Goal: Task Accomplishment & Management: Use online tool/utility

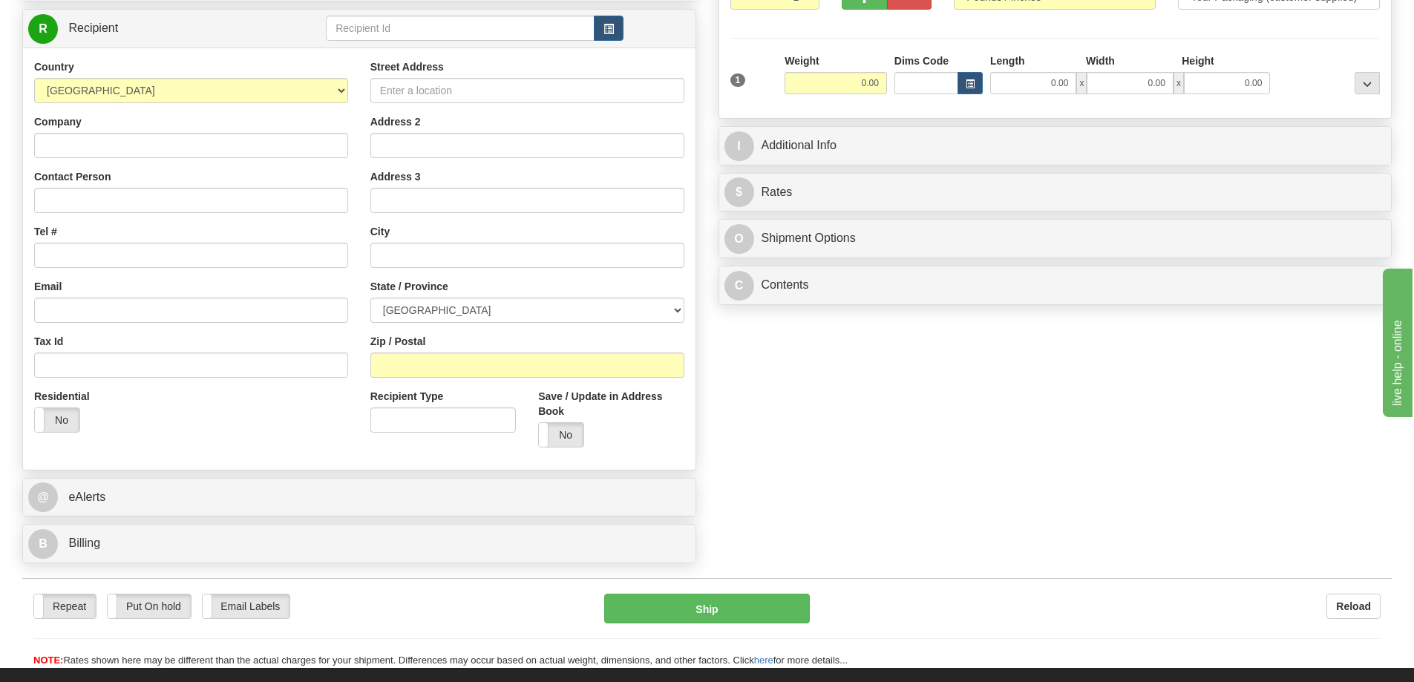
scroll to position [41, 0]
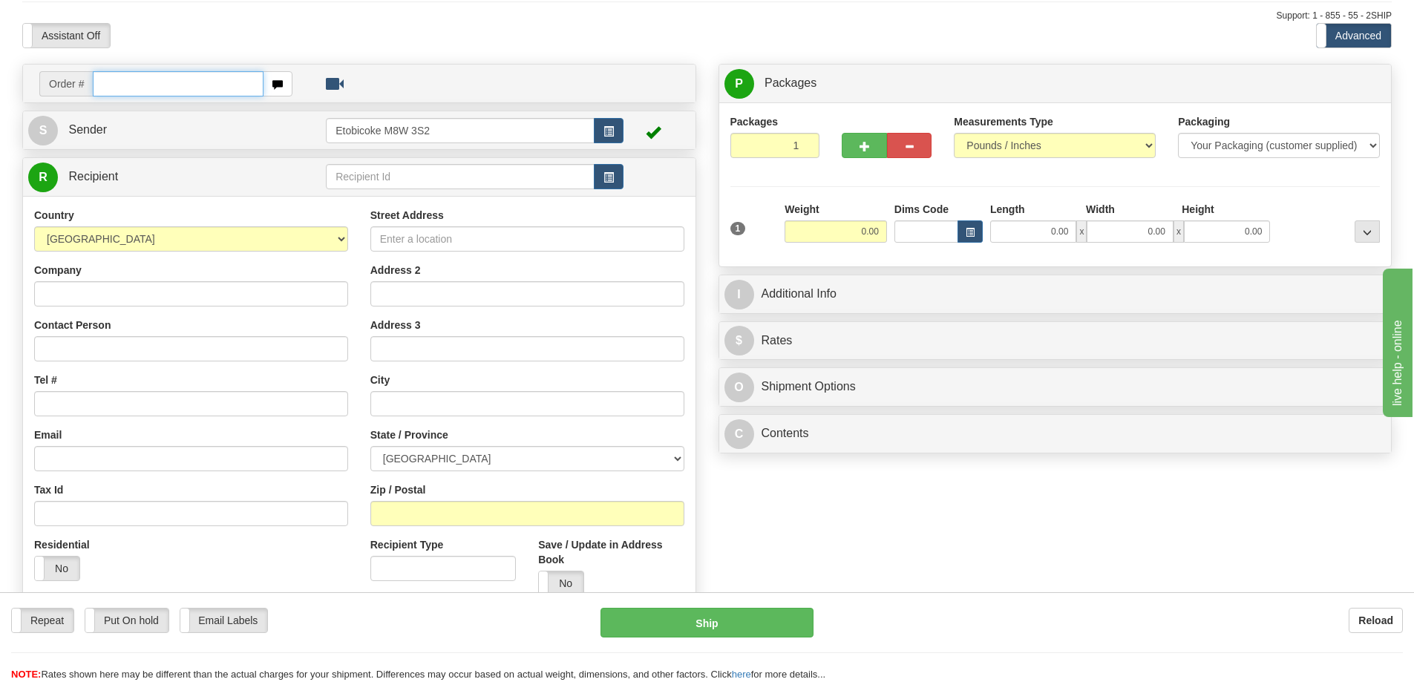
click at [153, 75] on input "text" at bounding box center [178, 83] width 171 height 25
type input "ca-421660"
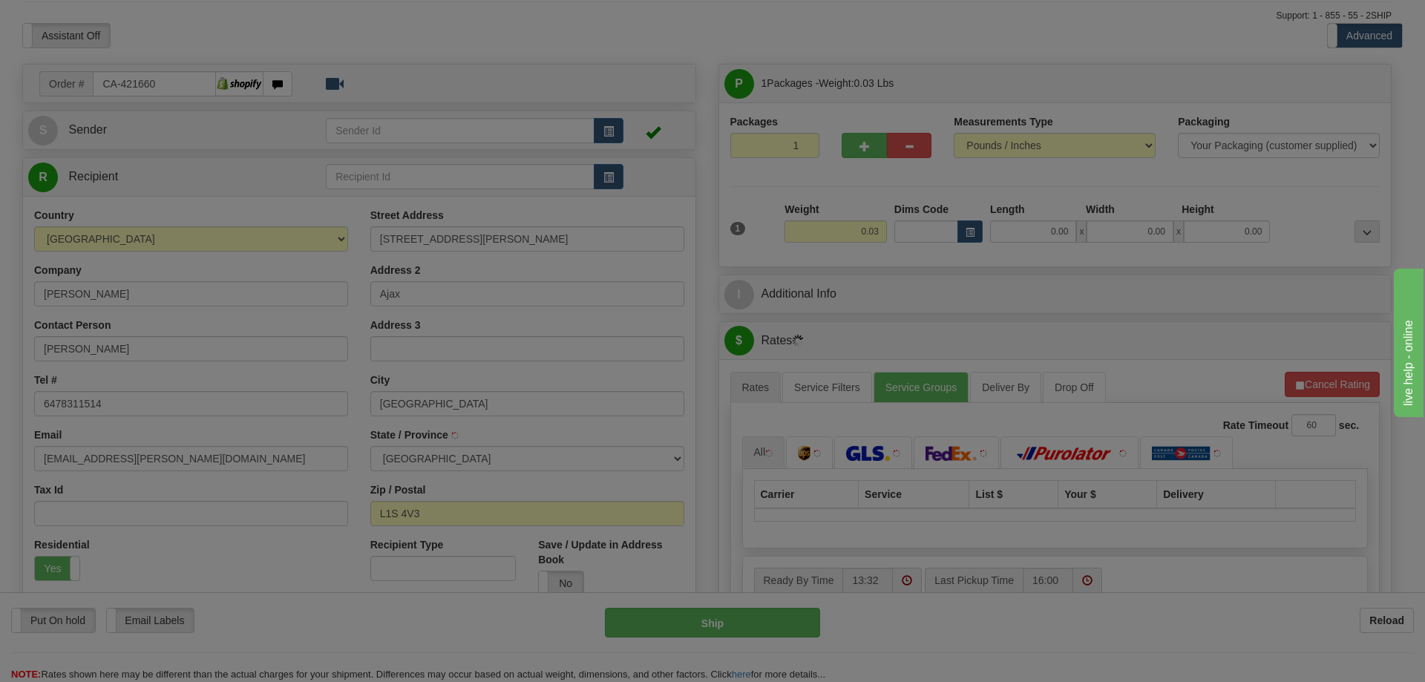
type input "AJAX"
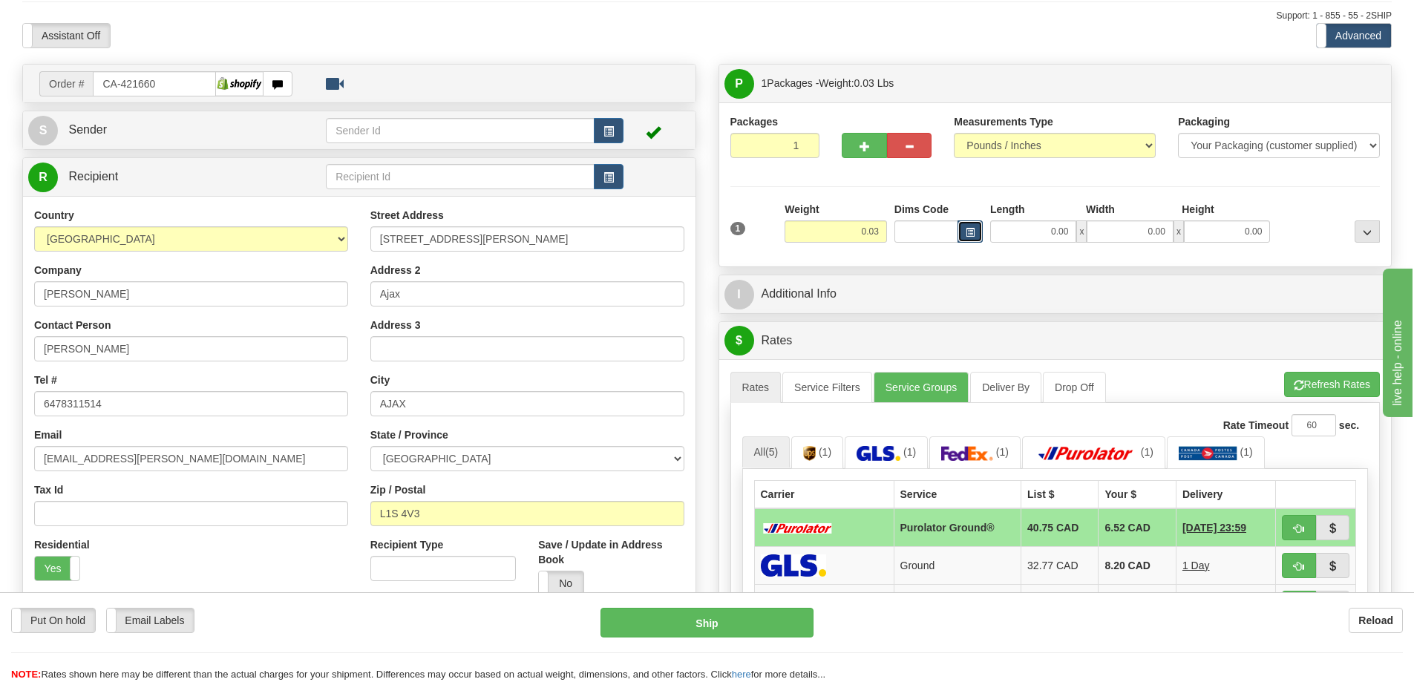
click at [976, 230] on button "button" at bounding box center [969, 231] width 25 height 22
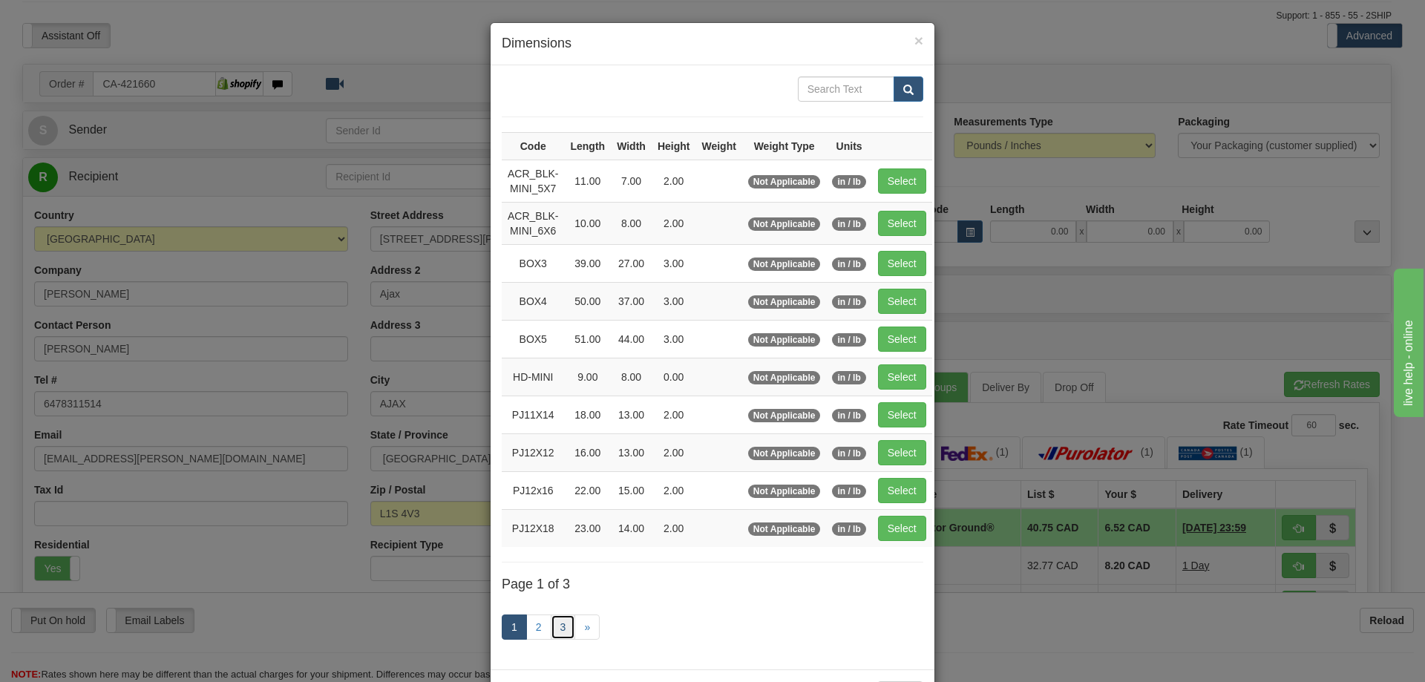
click at [556, 628] on link "3" at bounding box center [563, 627] width 25 height 25
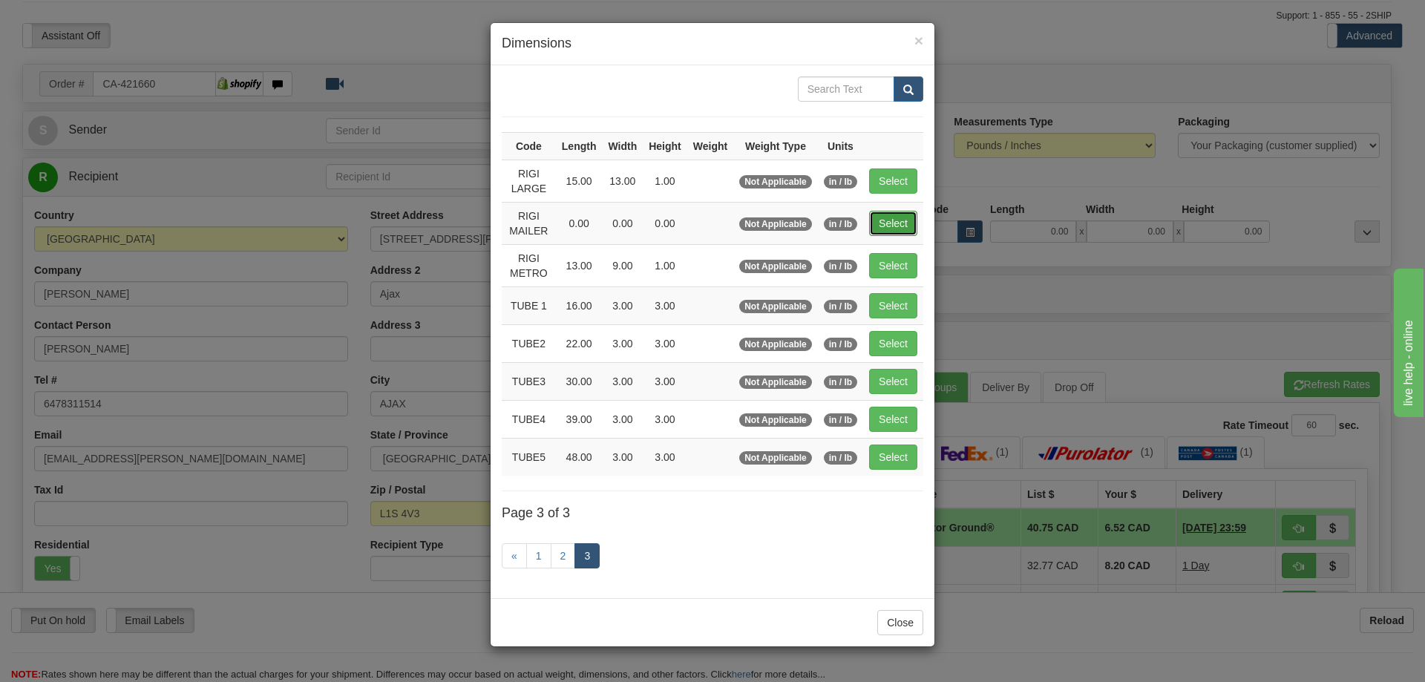
click at [881, 216] on button "Select" at bounding box center [893, 223] width 48 height 25
type input "RIGI MAILER"
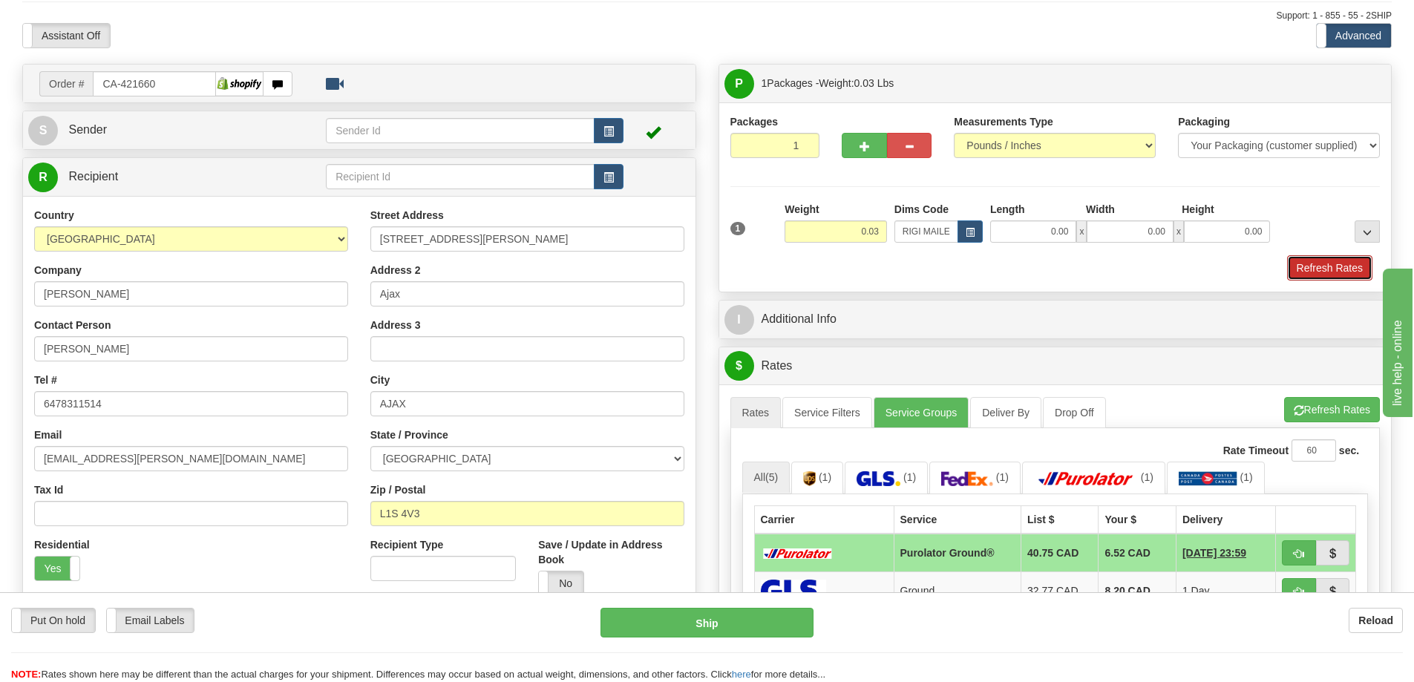
click at [1331, 269] on button "Refresh Rates" at bounding box center [1329, 267] width 85 height 25
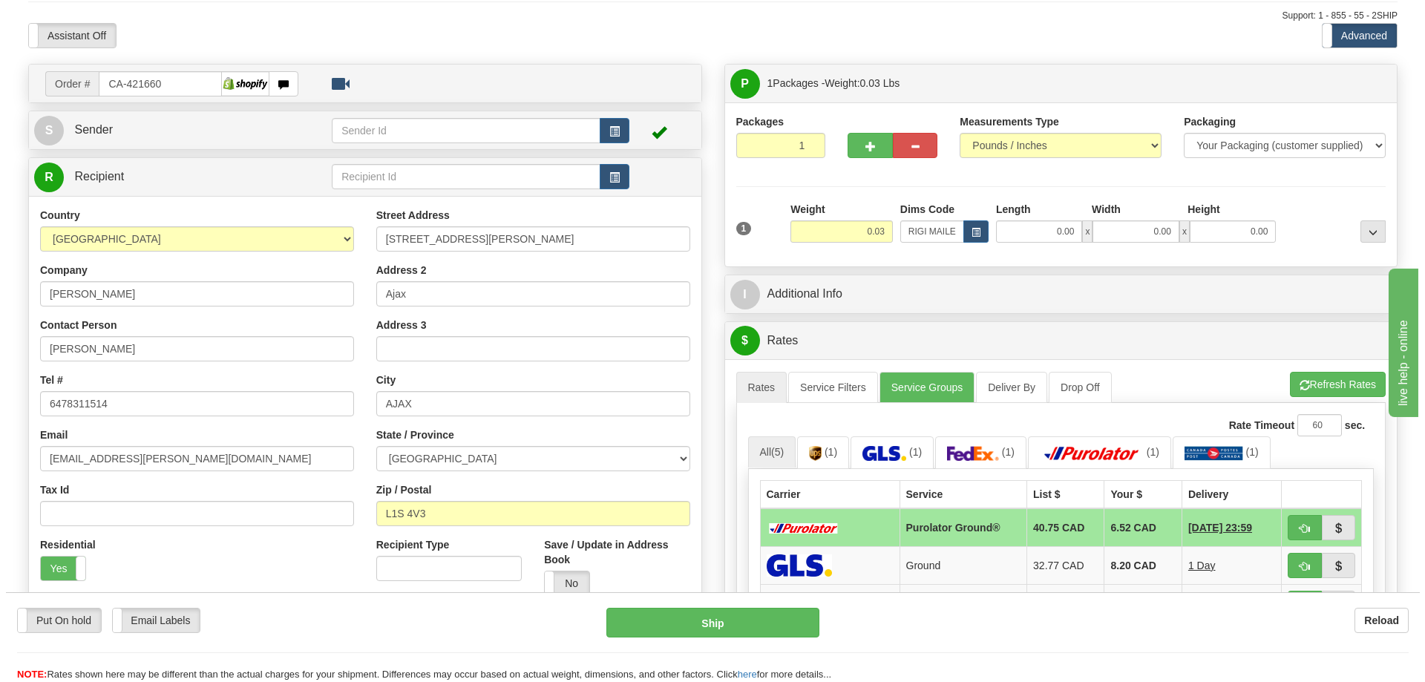
scroll to position [189, 0]
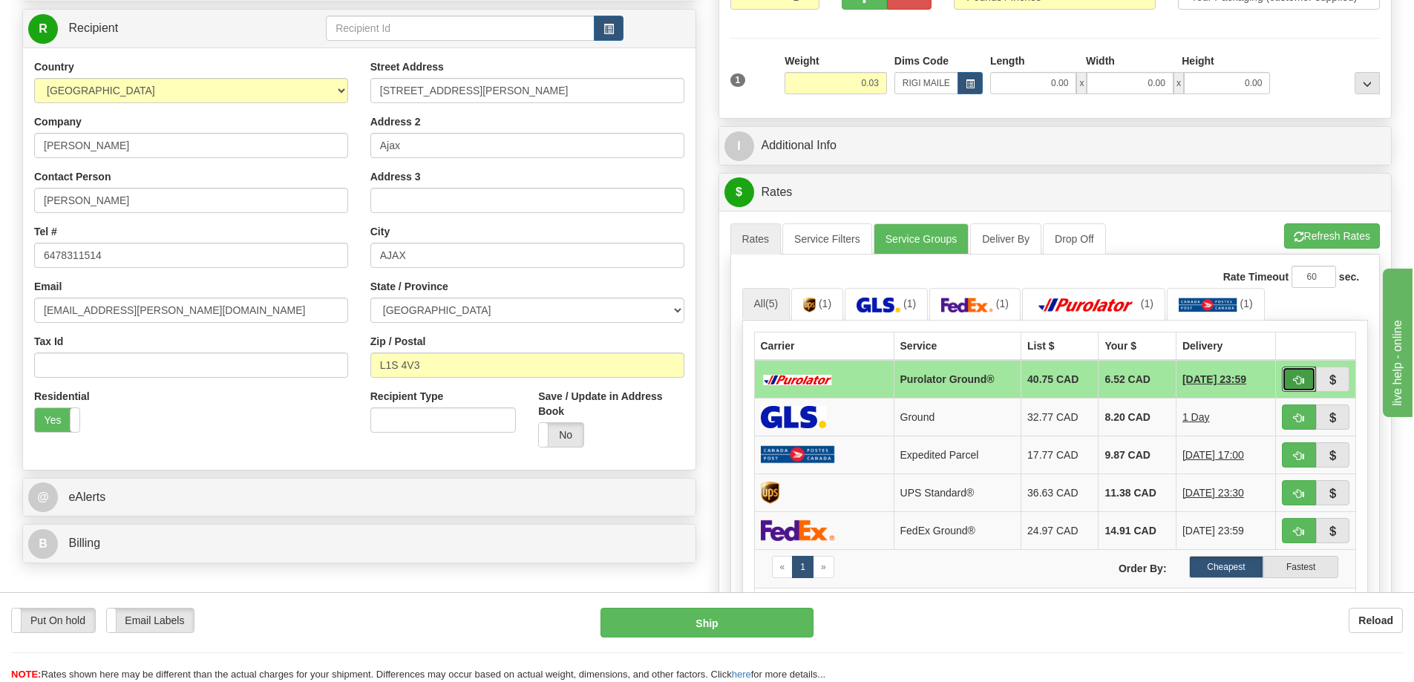
drag, startPoint x: 1297, startPoint y: 371, endPoint x: 1285, endPoint y: 367, distance: 12.4
click at [1296, 370] on button "button" at bounding box center [1299, 379] width 34 height 25
type input "260"
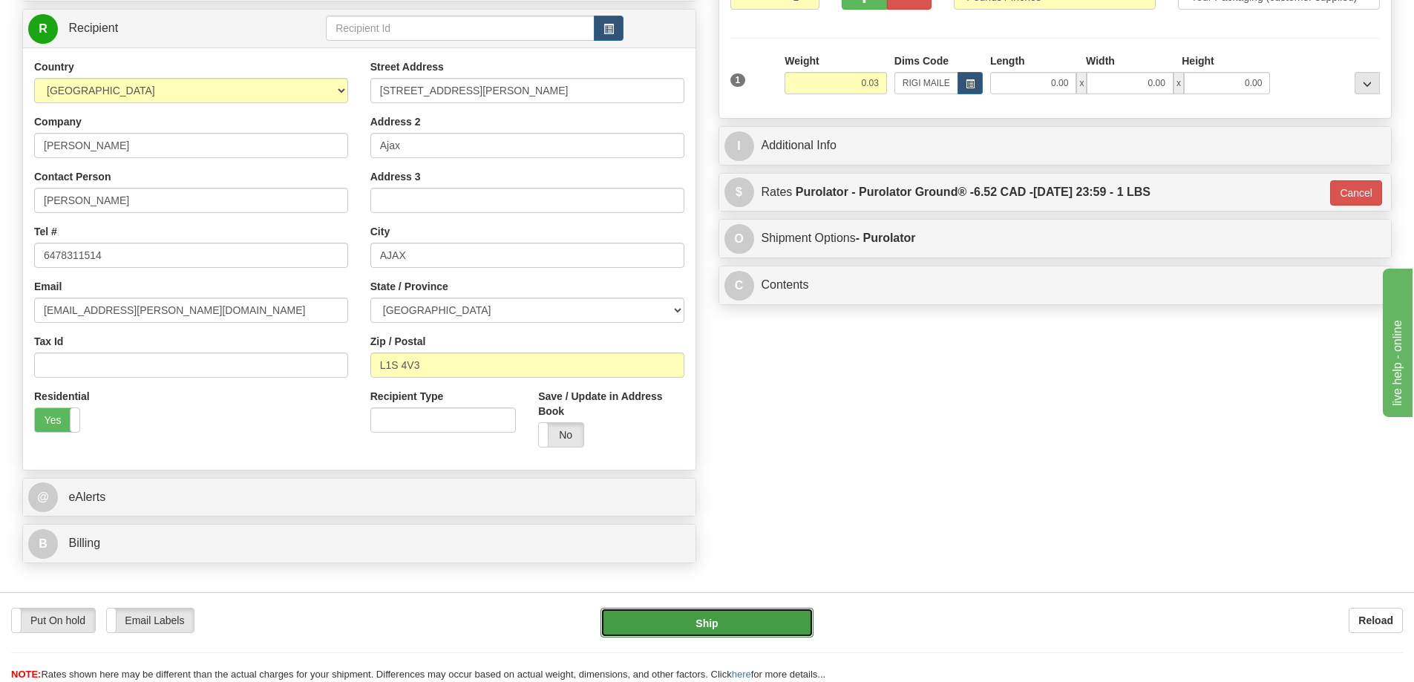
click at [724, 617] on button "Ship" at bounding box center [706, 623] width 213 height 30
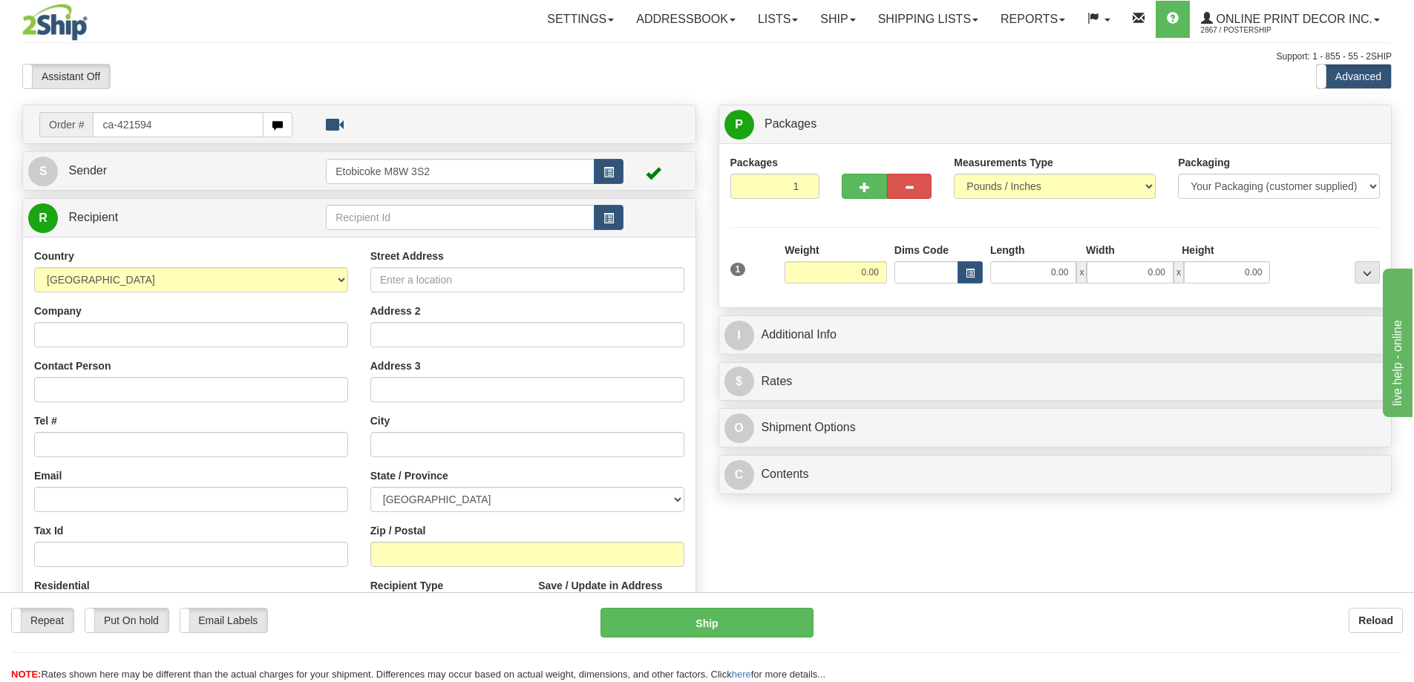
type input "ca-421594"
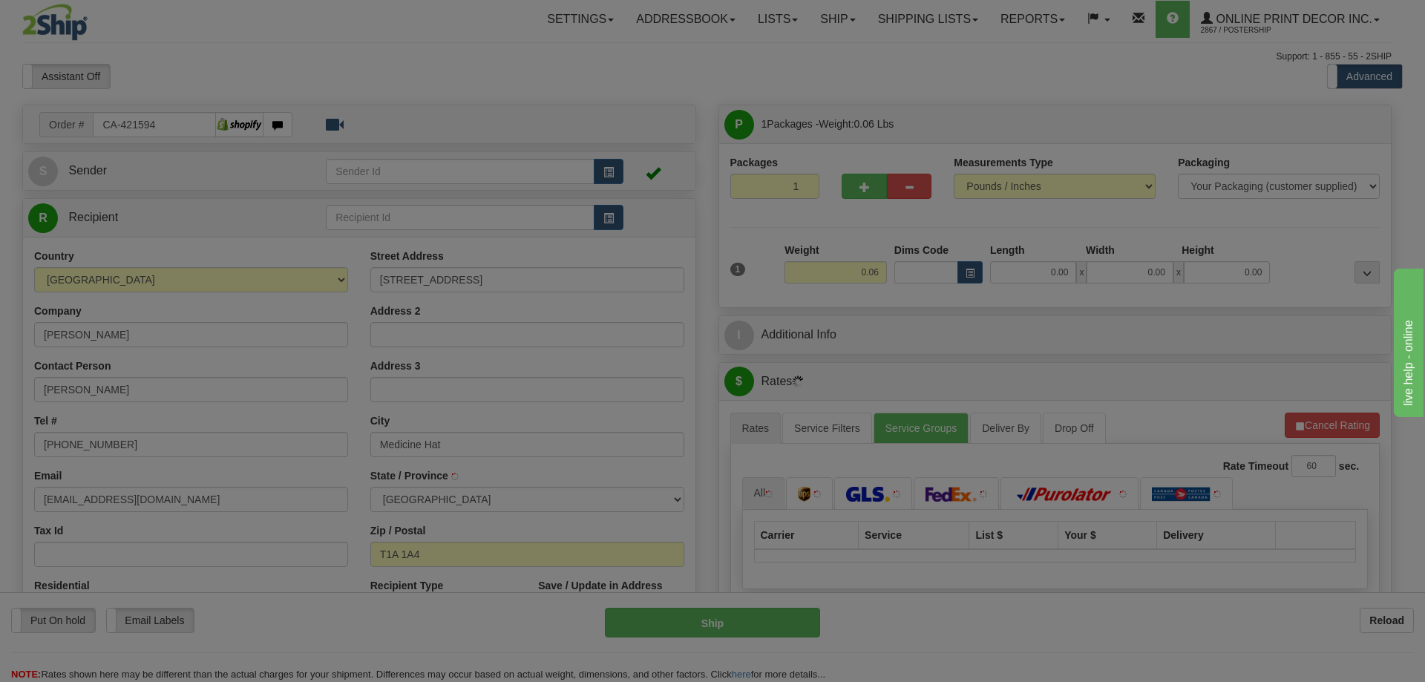
type input "MEDICINE HAT"
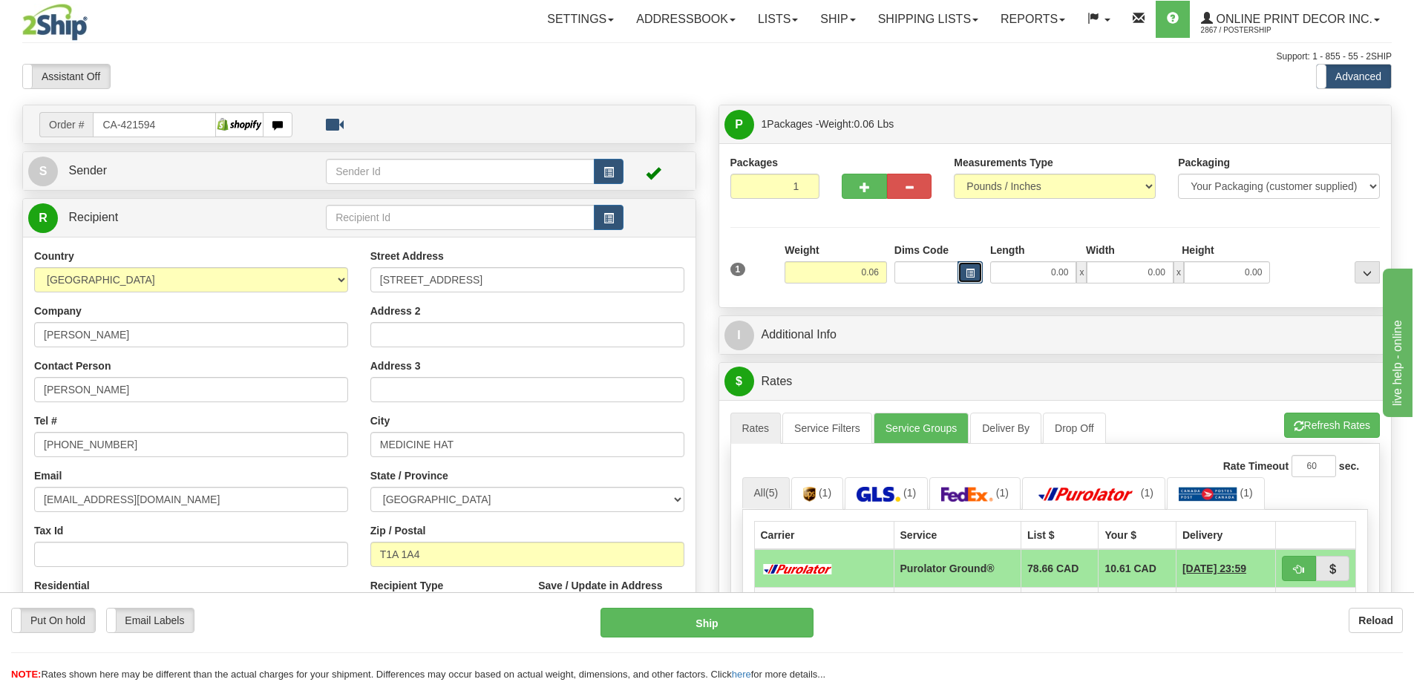
click at [978, 271] on button "button" at bounding box center [969, 272] width 25 height 22
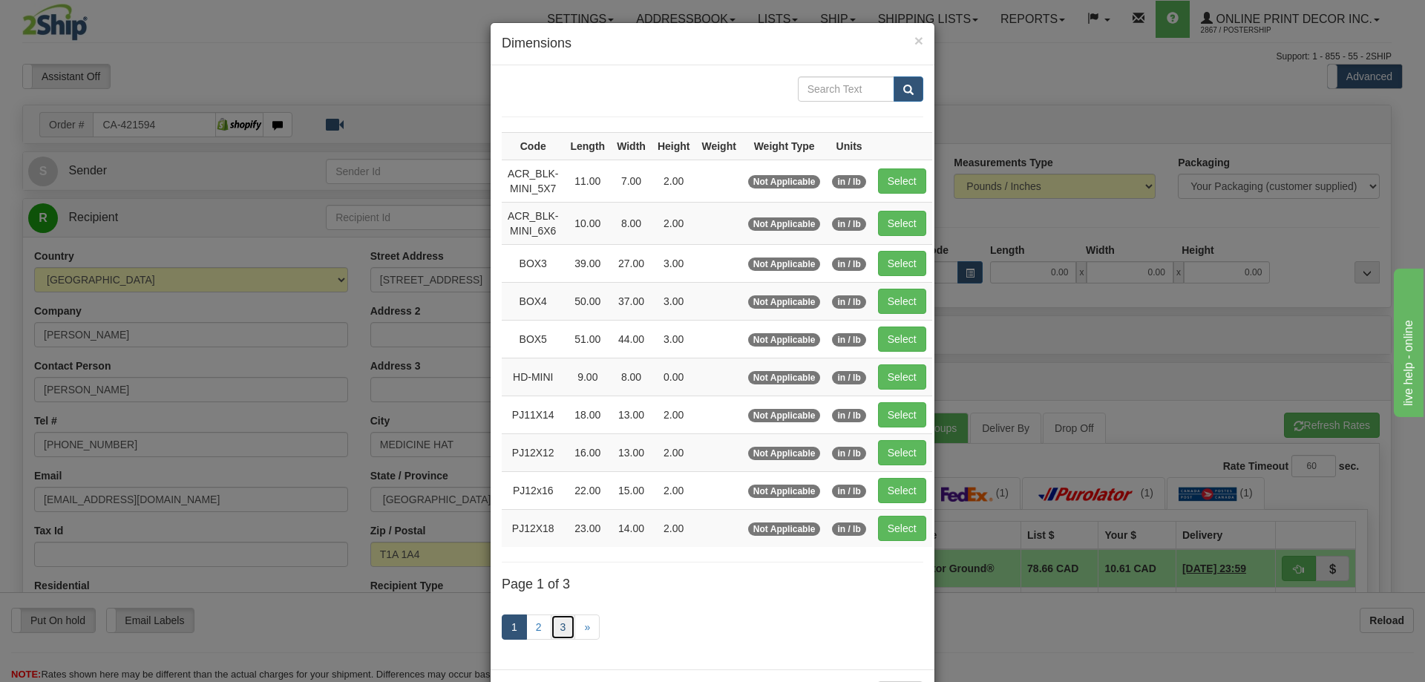
click at [559, 621] on link "3" at bounding box center [563, 627] width 25 height 25
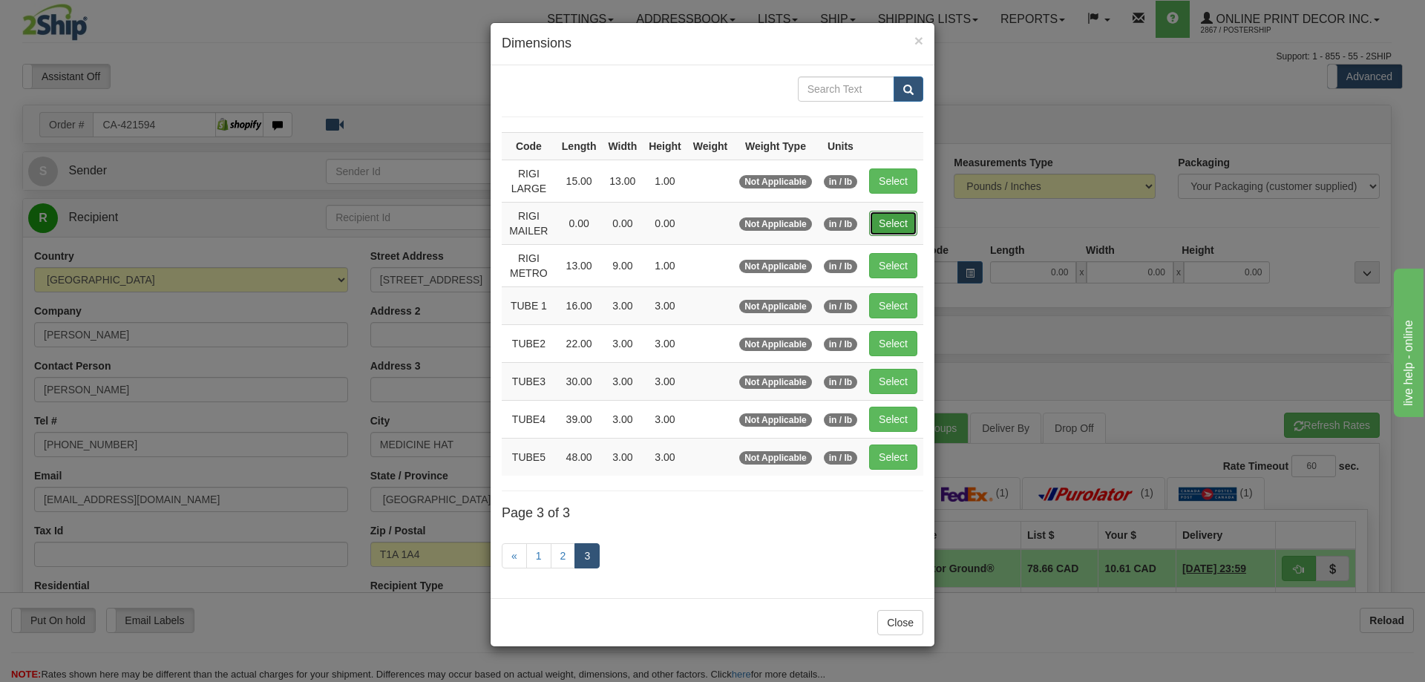
click at [897, 214] on button "Select" at bounding box center [893, 223] width 48 height 25
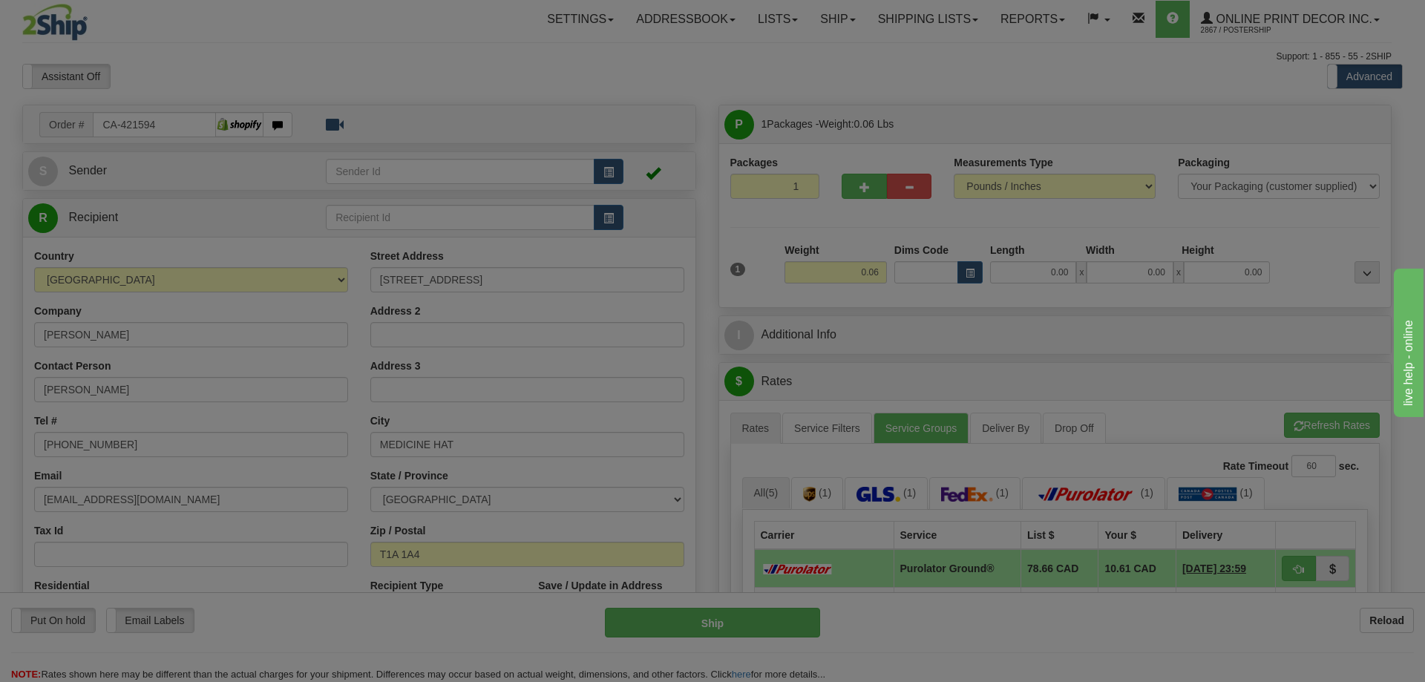
type input "RIGI MAILER"
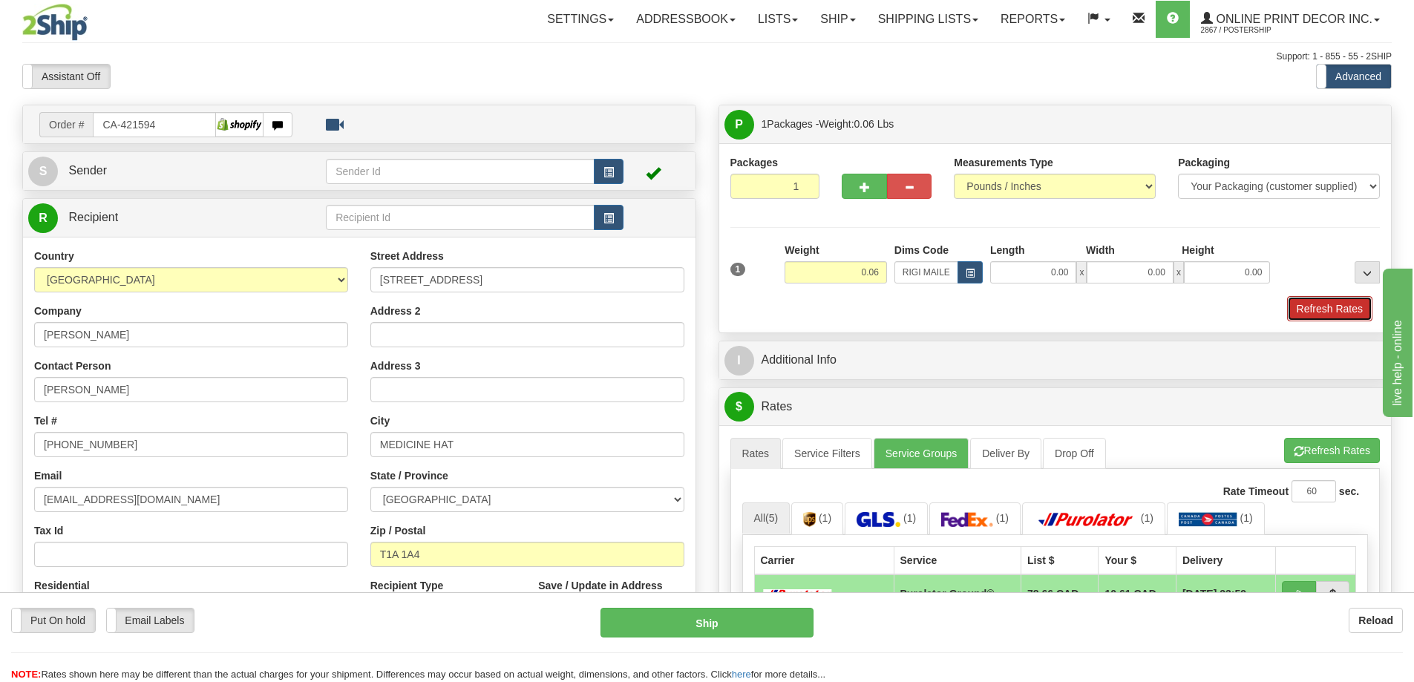
click at [1345, 304] on button "Refresh Rates" at bounding box center [1329, 308] width 85 height 25
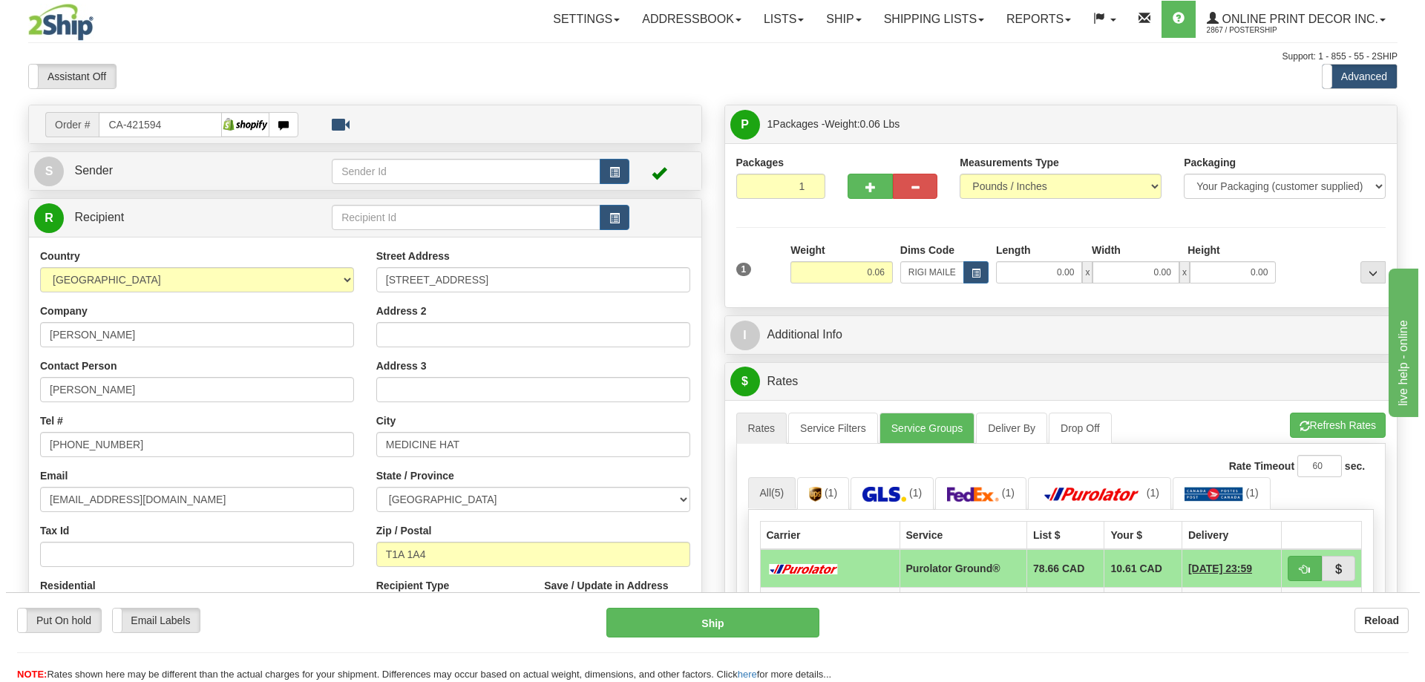
scroll to position [148, 0]
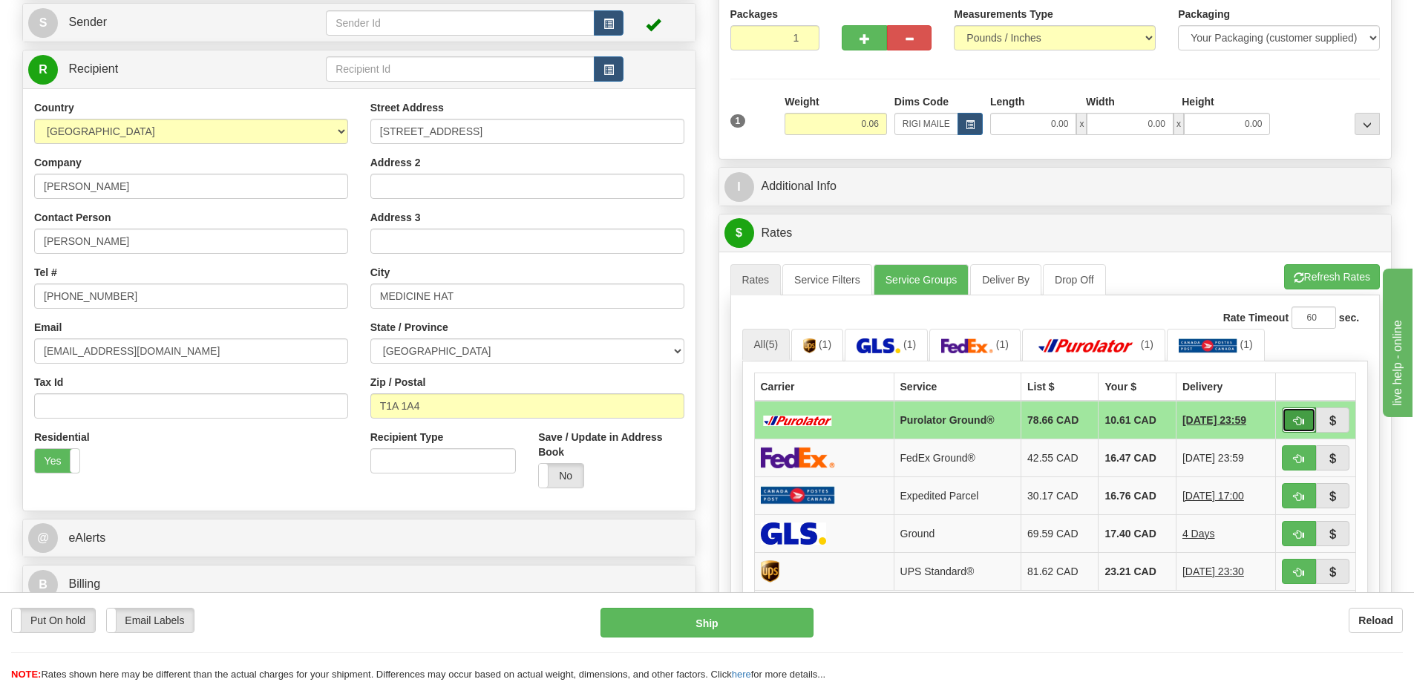
click at [1293, 417] on button "button" at bounding box center [1299, 419] width 34 height 25
type input "260"
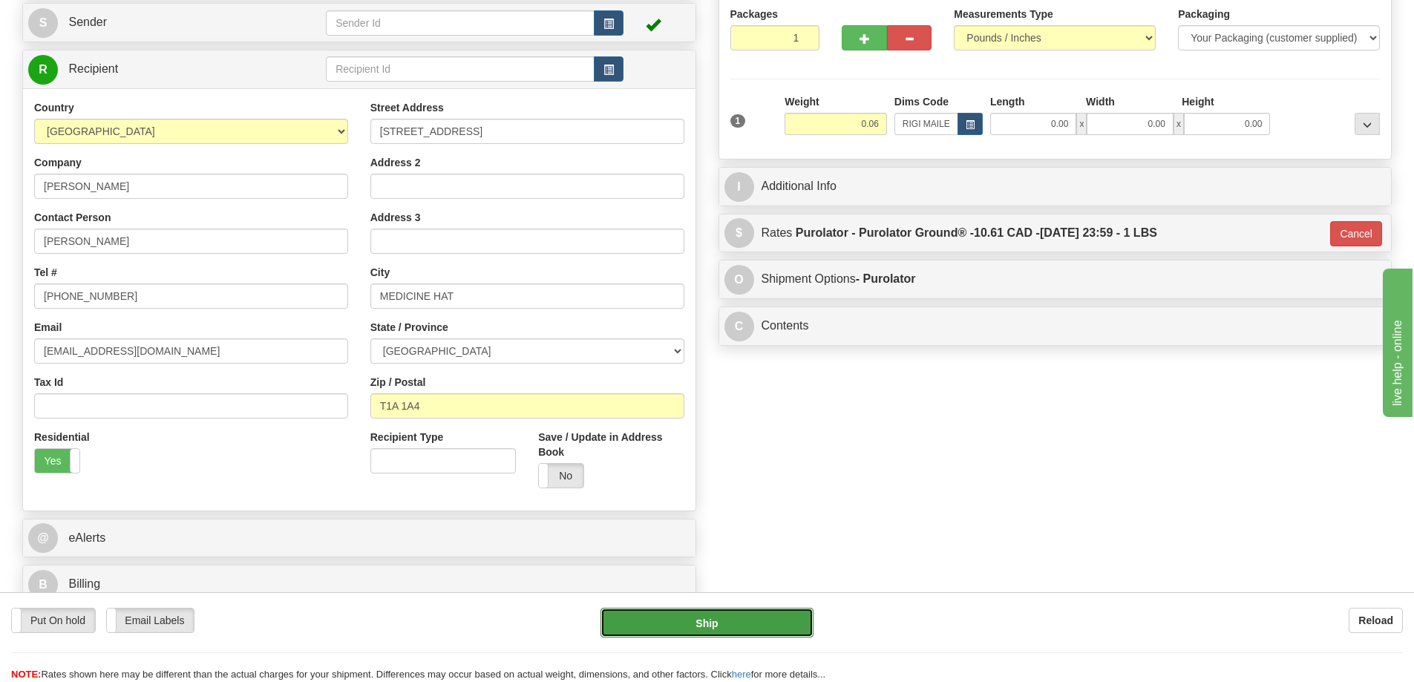
click at [753, 618] on button "Ship" at bounding box center [706, 623] width 213 height 30
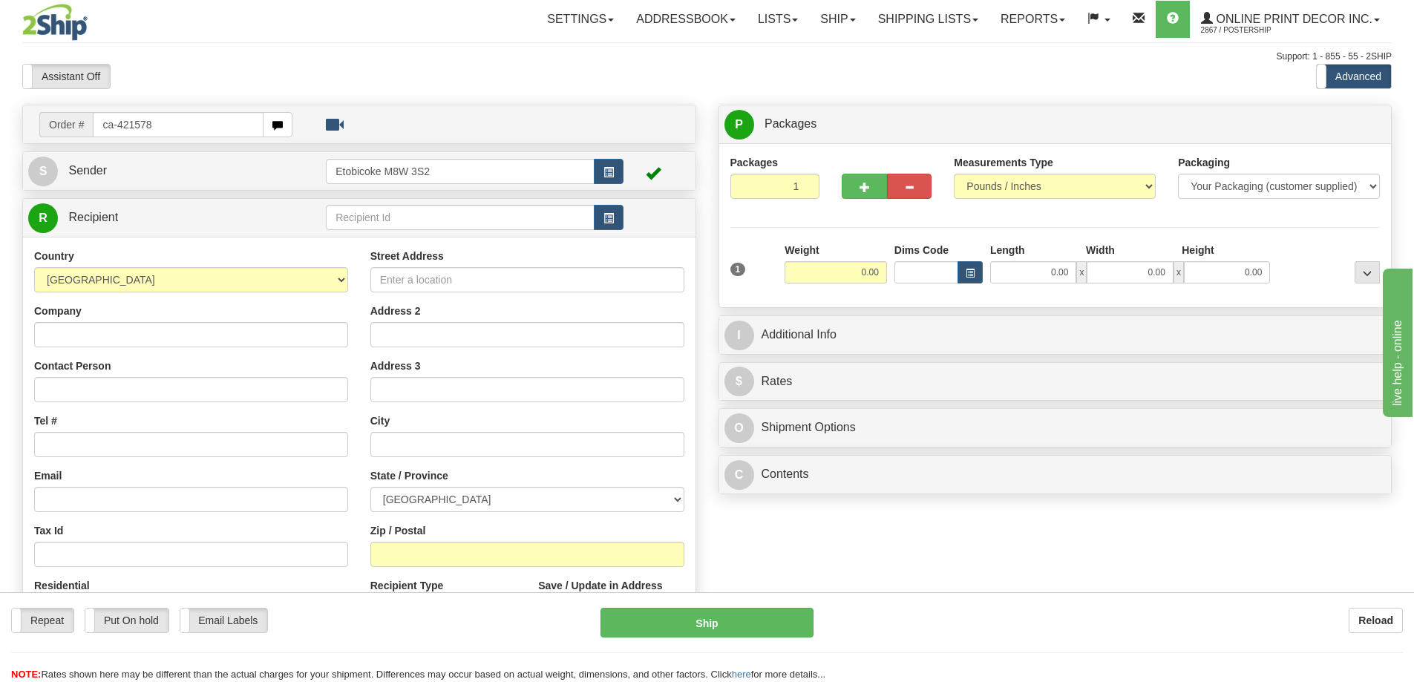
type input "ca-421578"
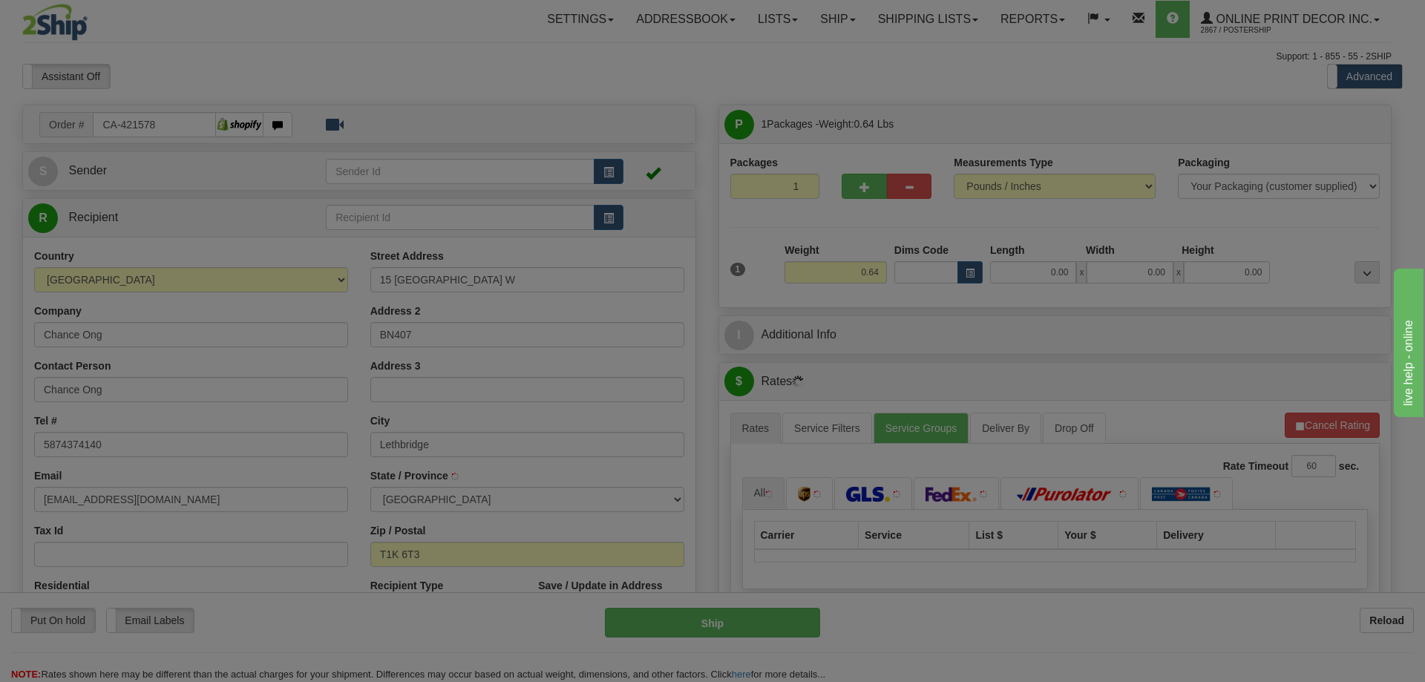
type input "LETHBRIDGE"
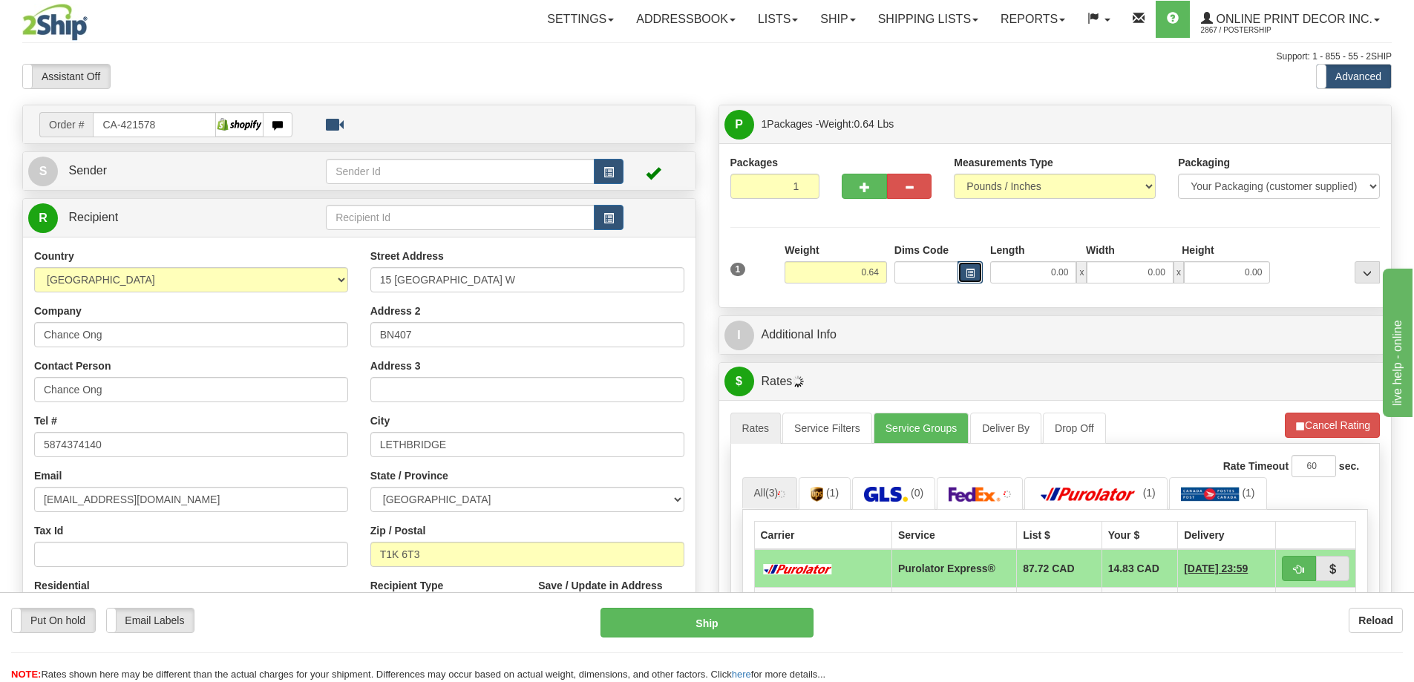
click at [969, 273] on span "button" at bounding box center [970, 273] width 9 height 8
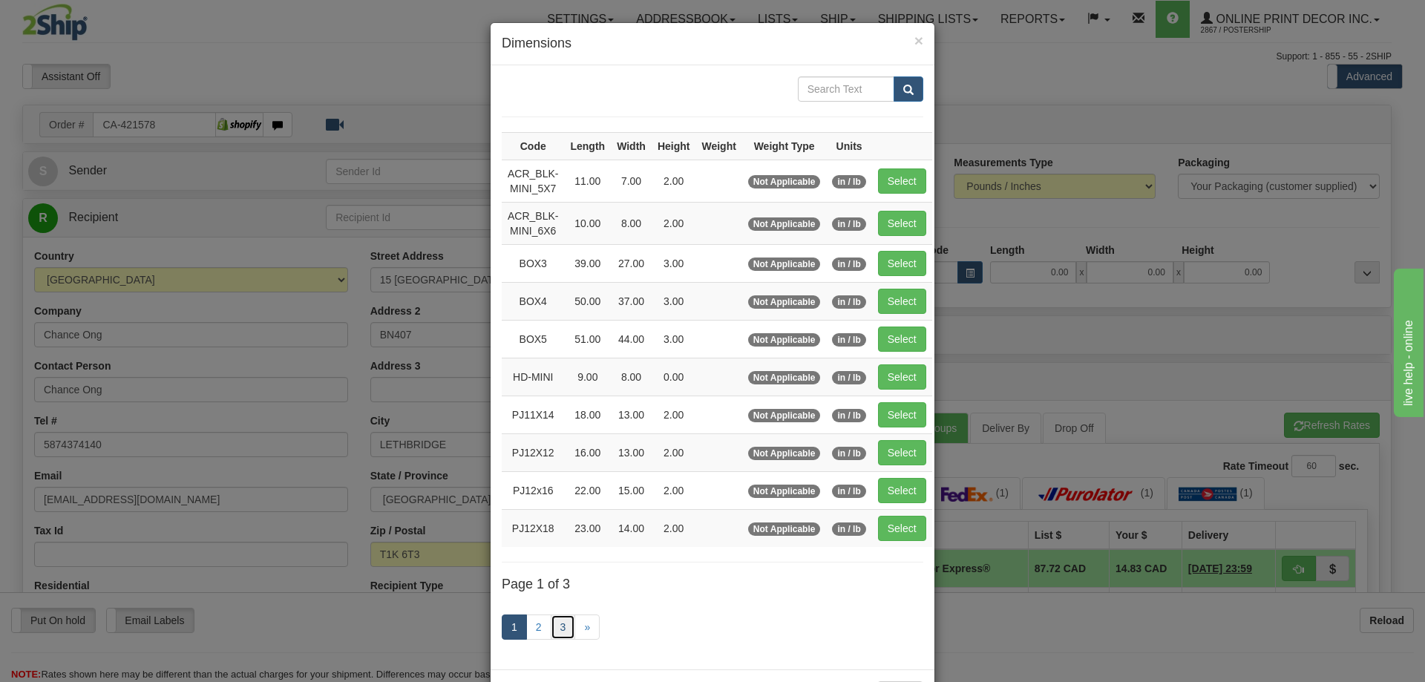
click at [560, 626] on link "3" at bounding box center [563, 627] width 25 height 25
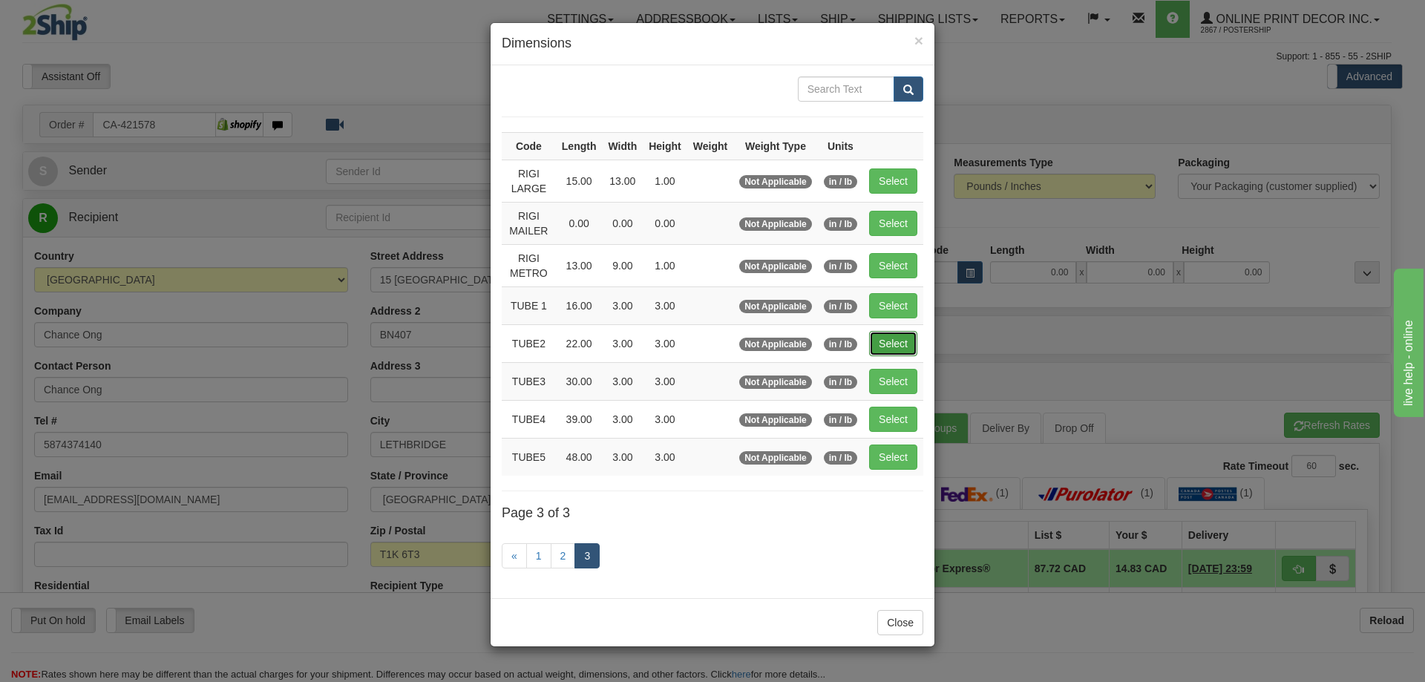
click at [906, 341] on button "Select" at bounding box center [893, 343] width 48 height 25
type input "TUBE2"
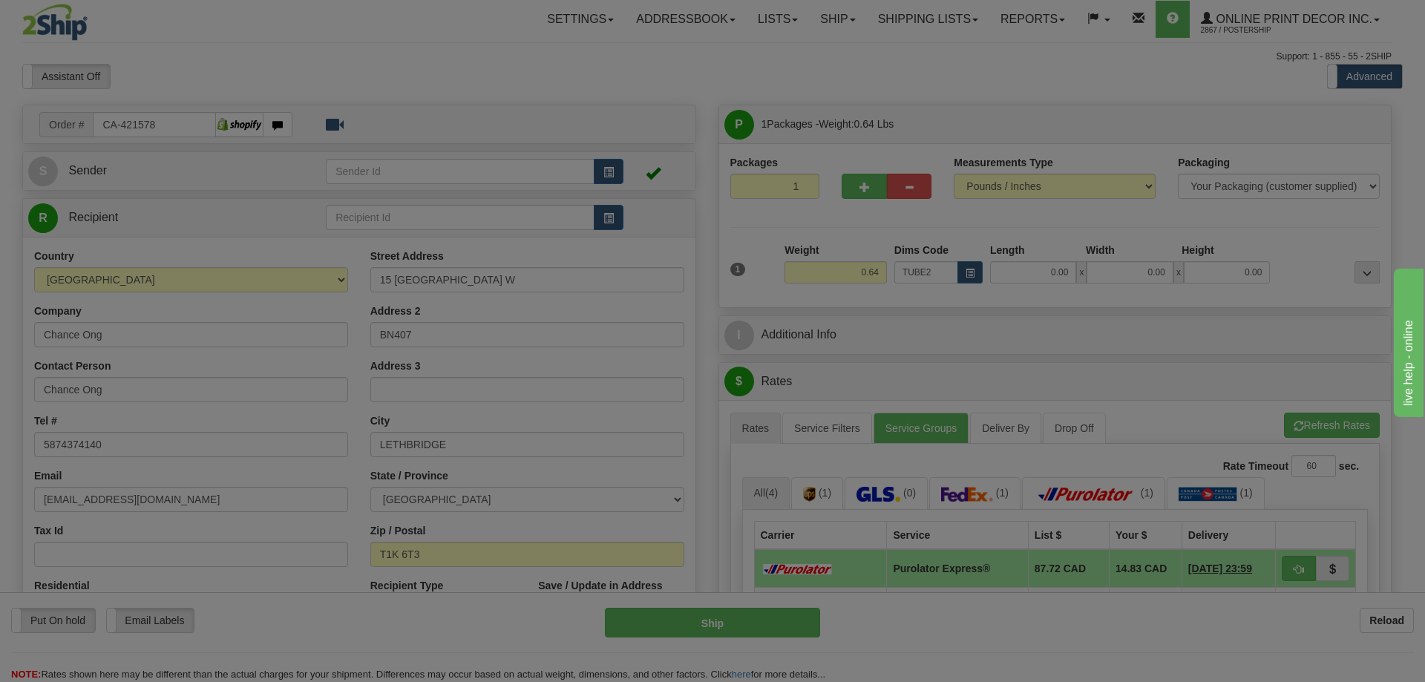
type input "22.00"
type input "3.00"
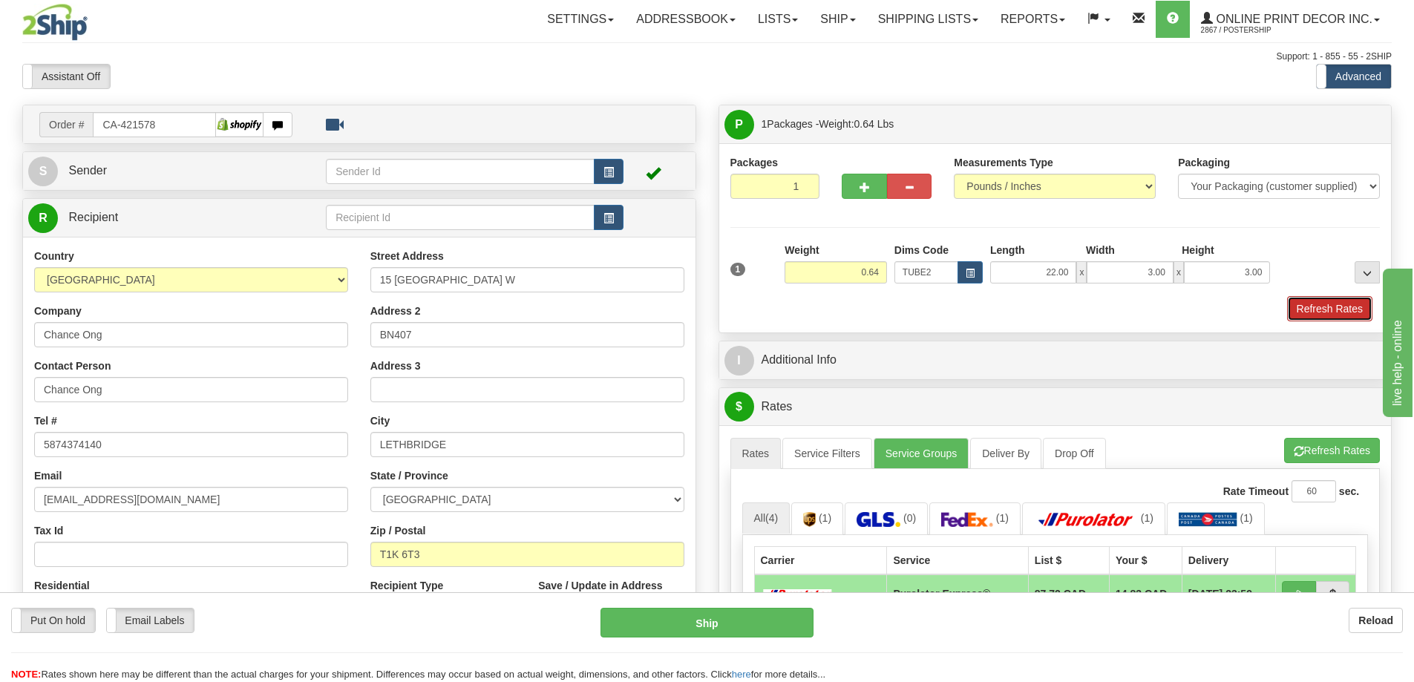
click at [1358, 301] on button "Refresh Rates" at bounding box center [1329, 308] width 85 height 25
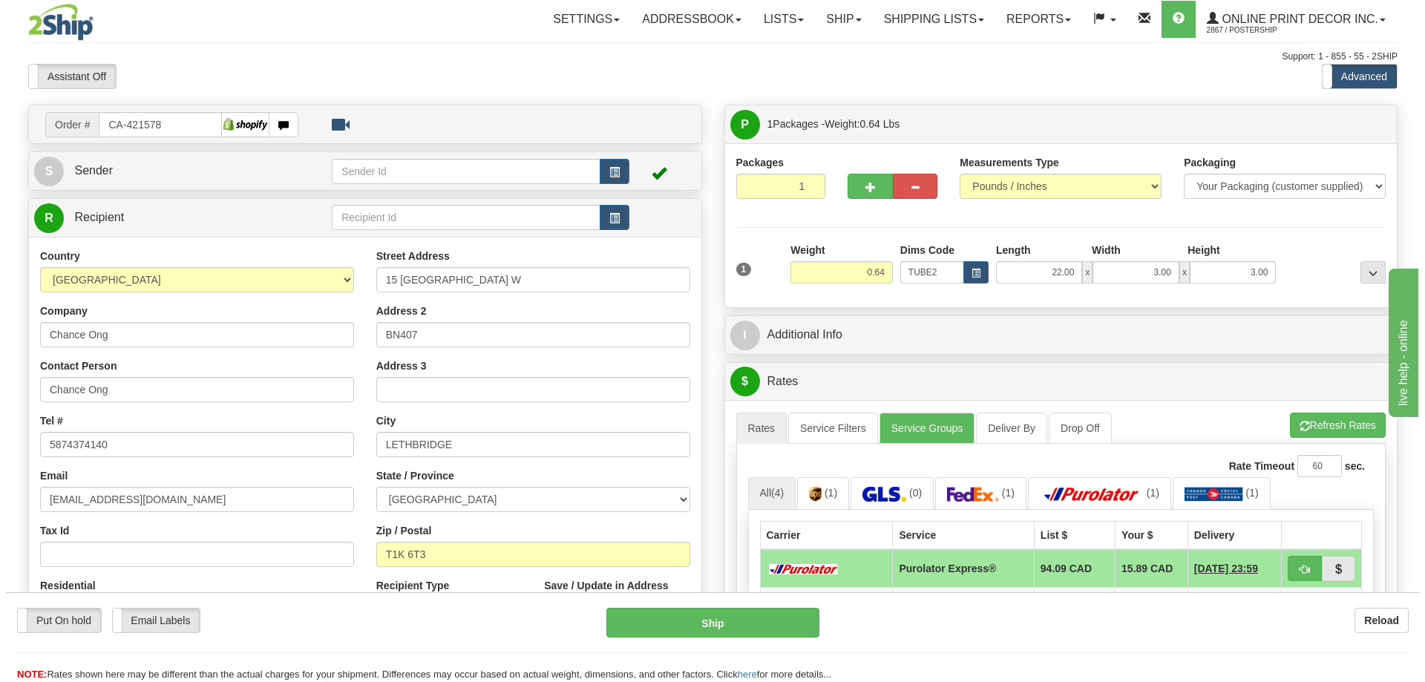
scroll to position [148, 0]
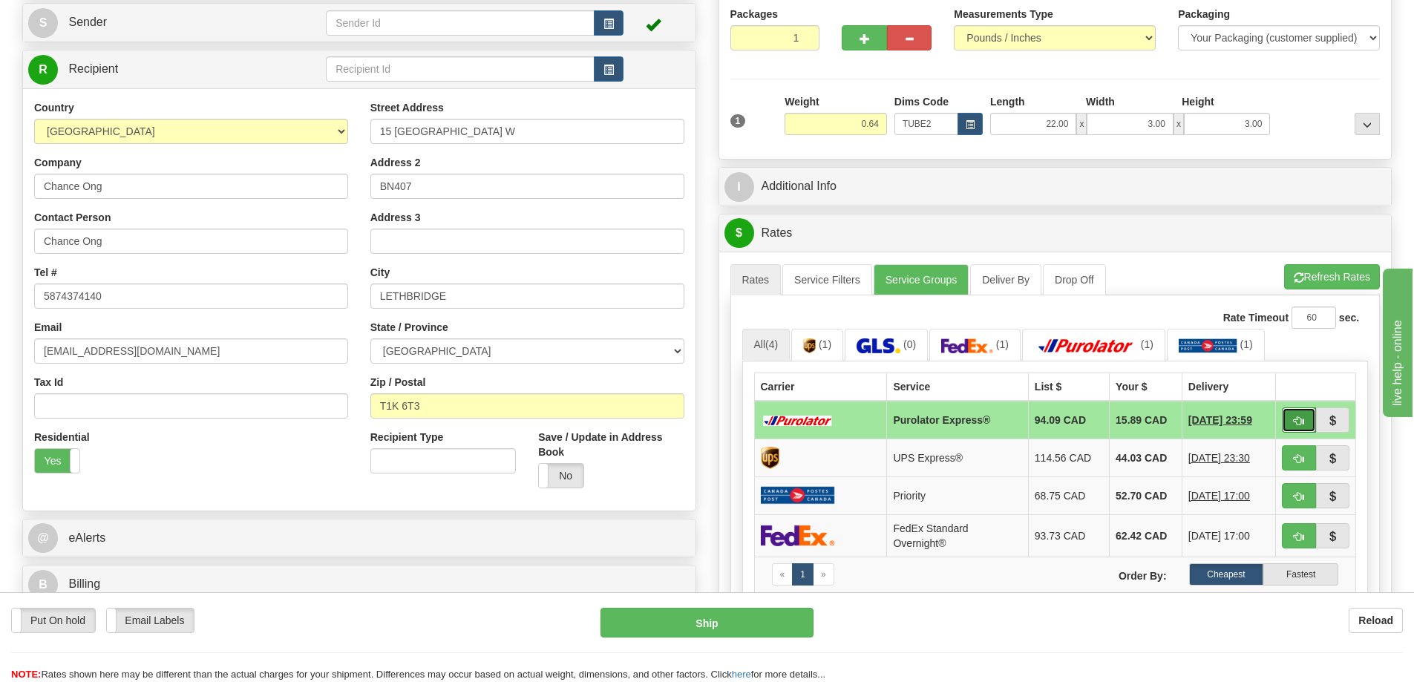
click at [1297, 422] on span "button" at bounding box center [1299, 421] width 10 height 10
type input "202"
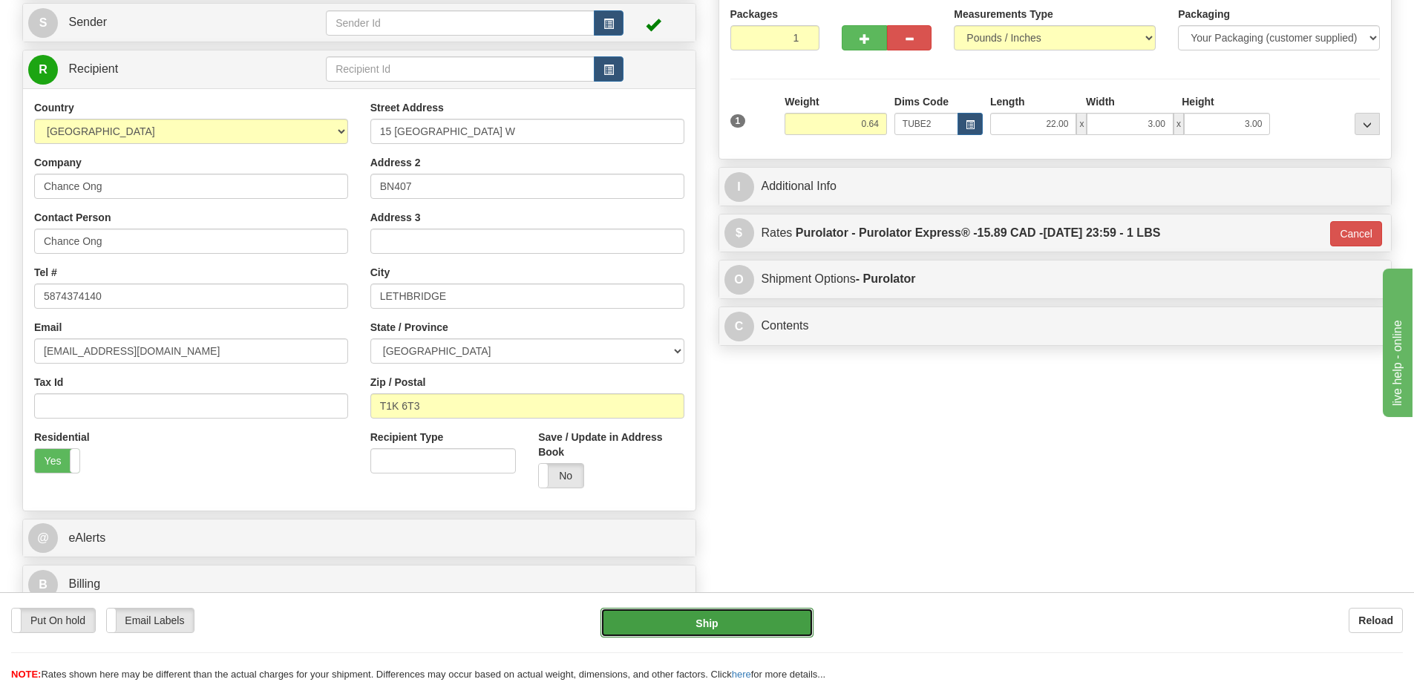
click at [749, 629] on button "Ship" at bounding box center [706, 623] width 213 height 30
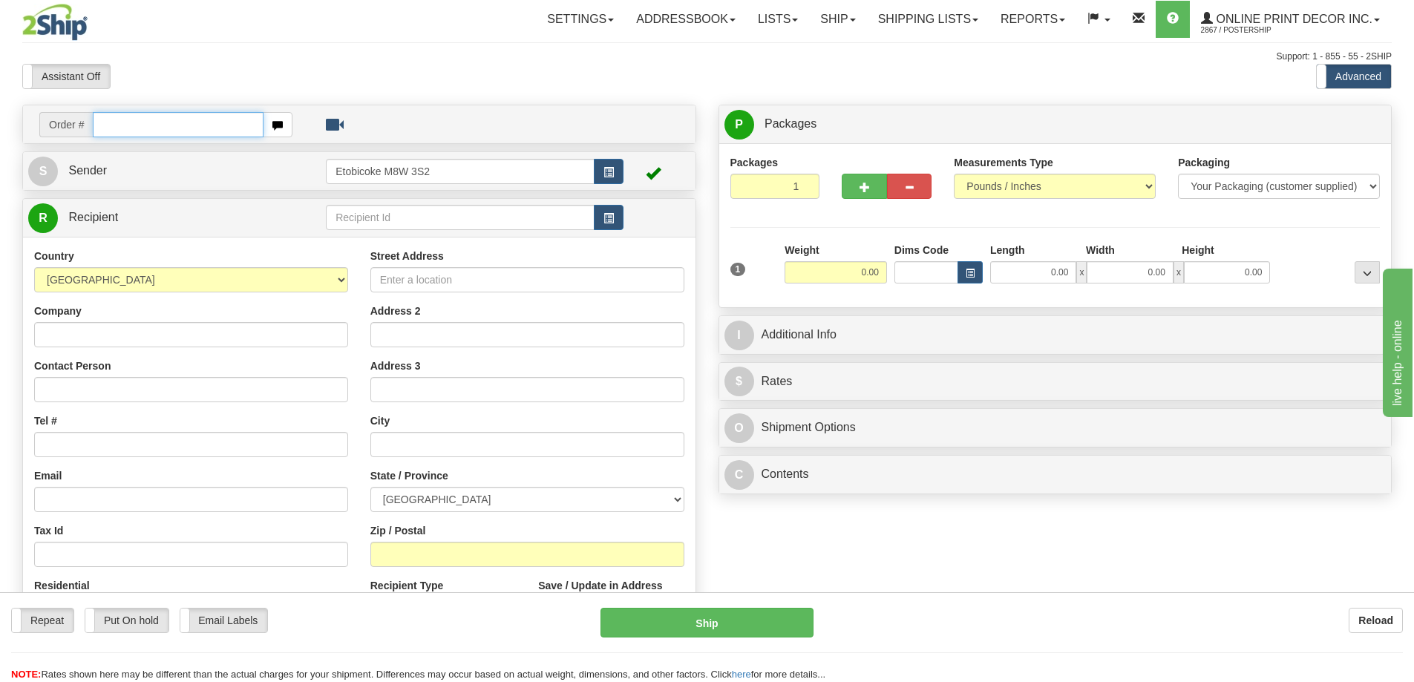
click at [123, 125] on input "text" at bounding box center [178, 124] width 171 height 25
type input "ca-419380"
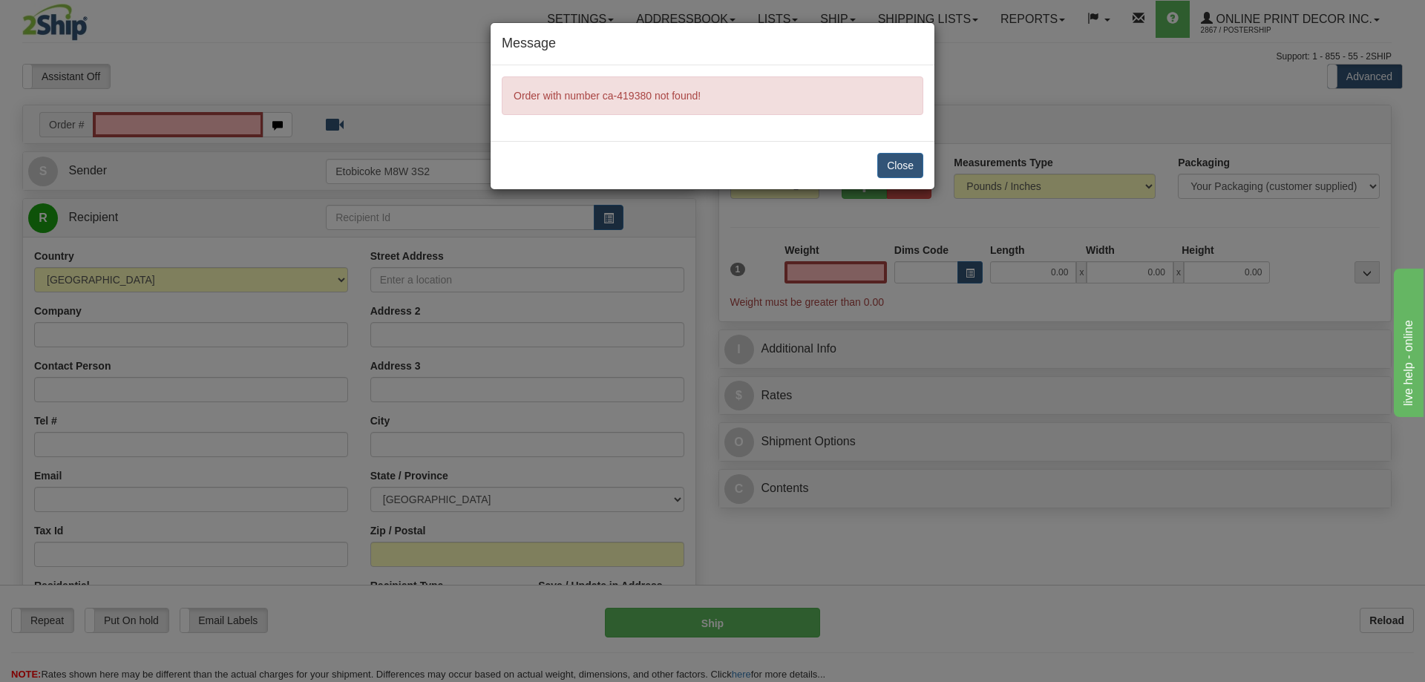
type input "0.00"
click at [902, 156] on button "Close" at bounding box center [900, 165] width 46 height 25
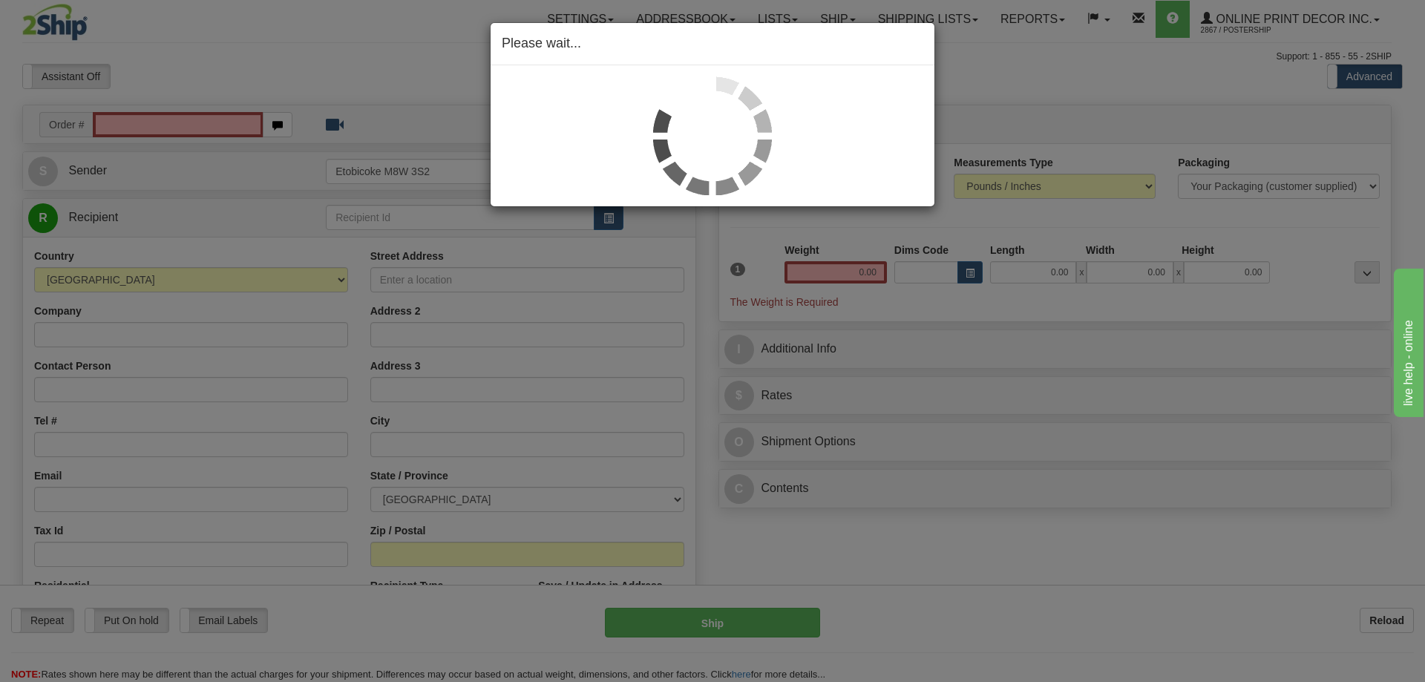
click at [124, 123] on div "Please wait..." at bounding box center [712, 341] width 1425 height 682
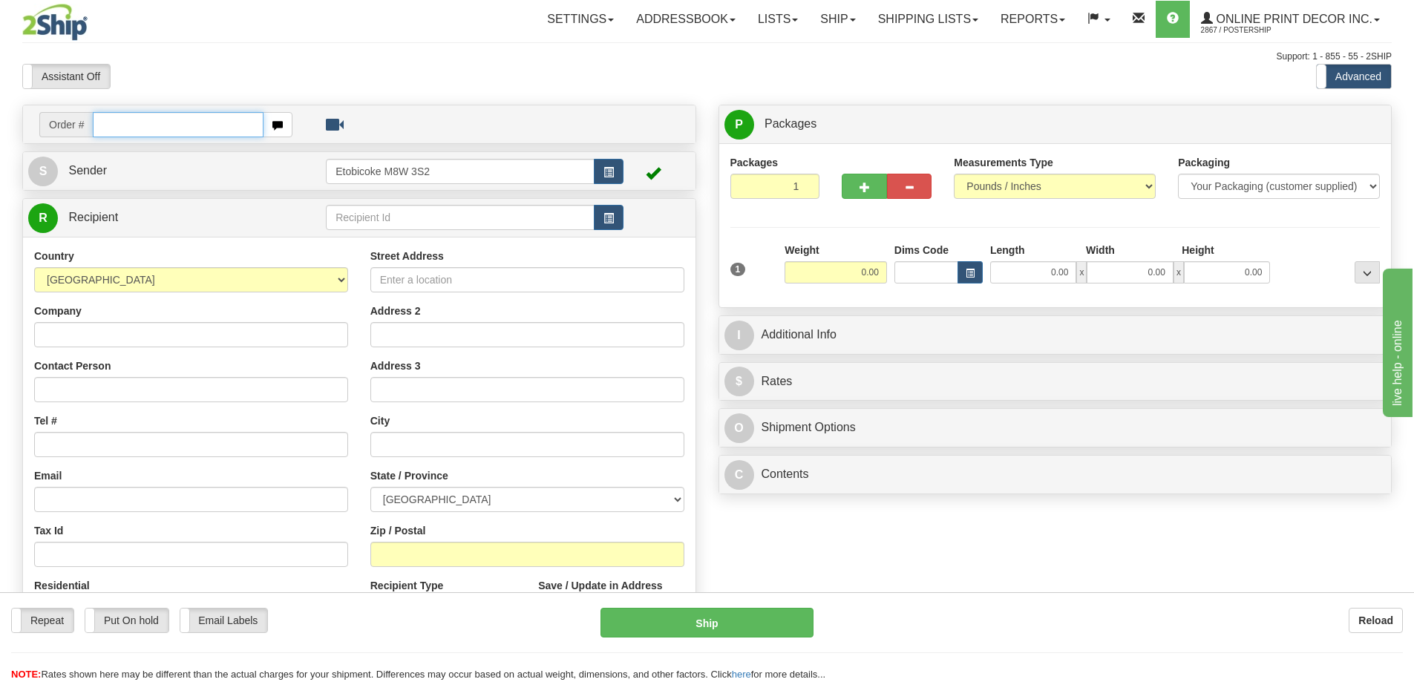
click at [121, 123] on input "text" at bounding box center [178, 124] width 171 height 25
type input "ca-419380"
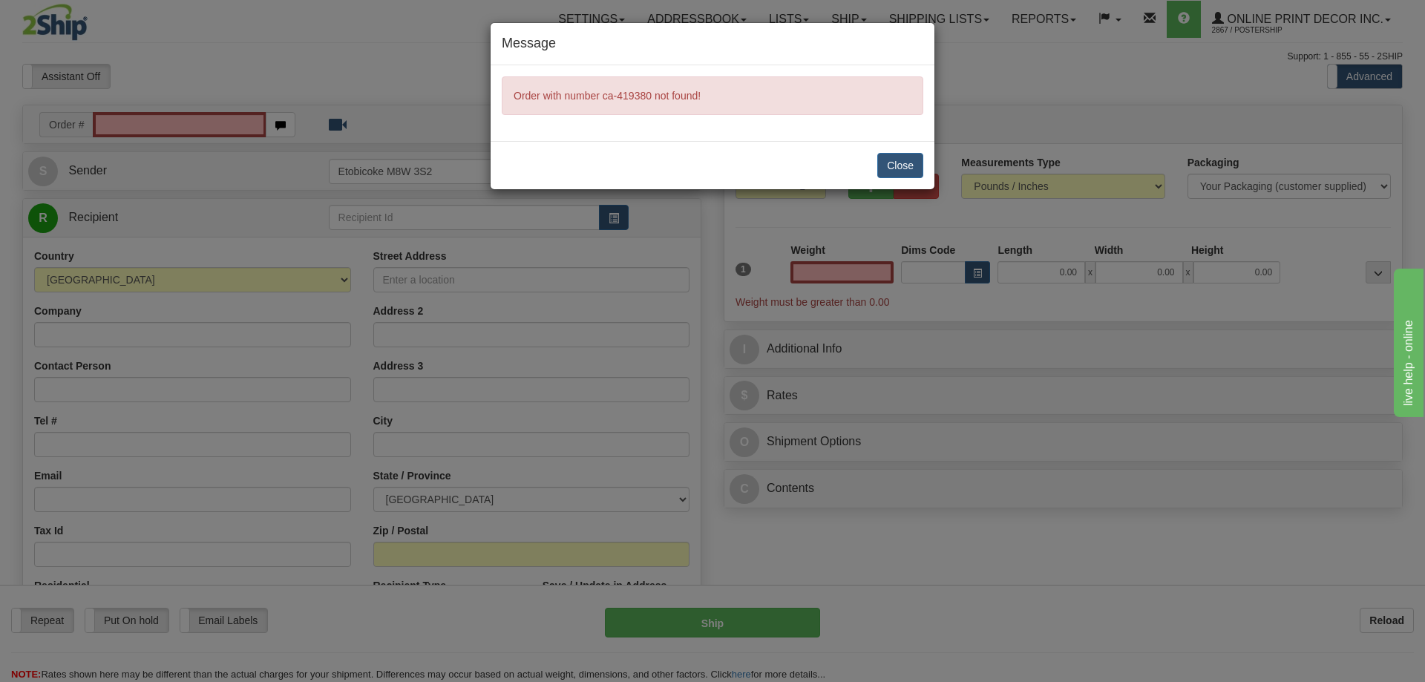
type input "0.00"
click at [911, 160] on button "Close" at bounding box center [900, 165] width 46 height 25
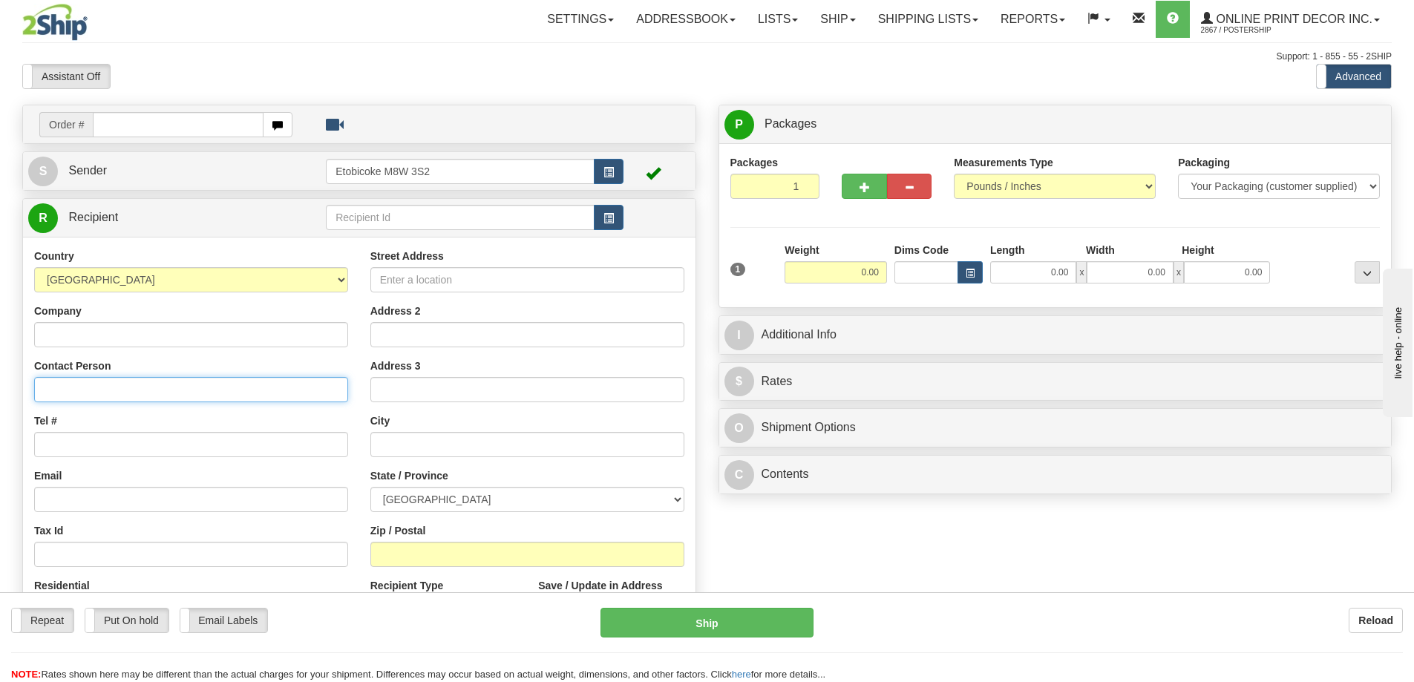
click at [94, 397] on input "Contact Person" at bounding box center [191, 389] width 314 height 25
type input "Sarah PATON"
click at [73, 453] on input "Tel #" at bounding box center [191, 444] width 314 height 25
type input "18773353312"
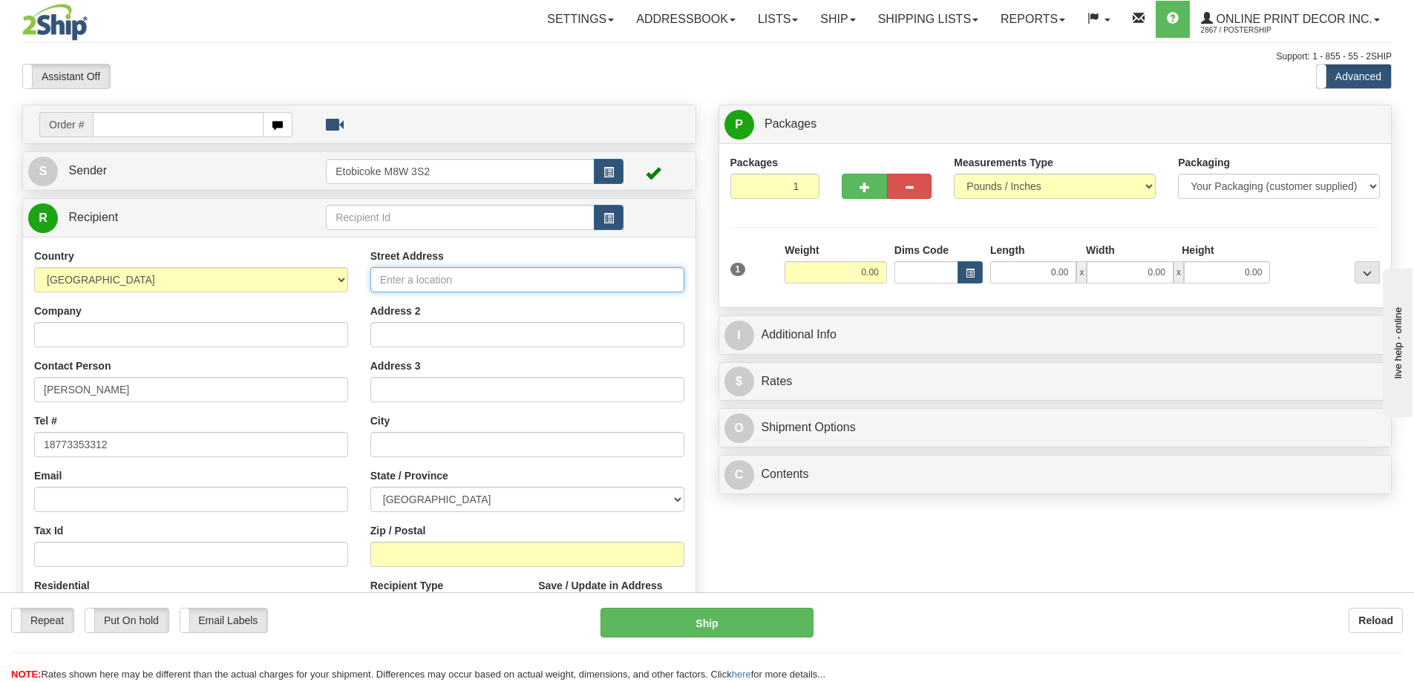
click at [428, 284] on input "Street Address" at bounding box center [527, 279] width 314 height 25
type input "4201 66 Avenue"
click at [416, 442] on input "text" at bounding box center [527, 444] width 314 height 25
type input "l"
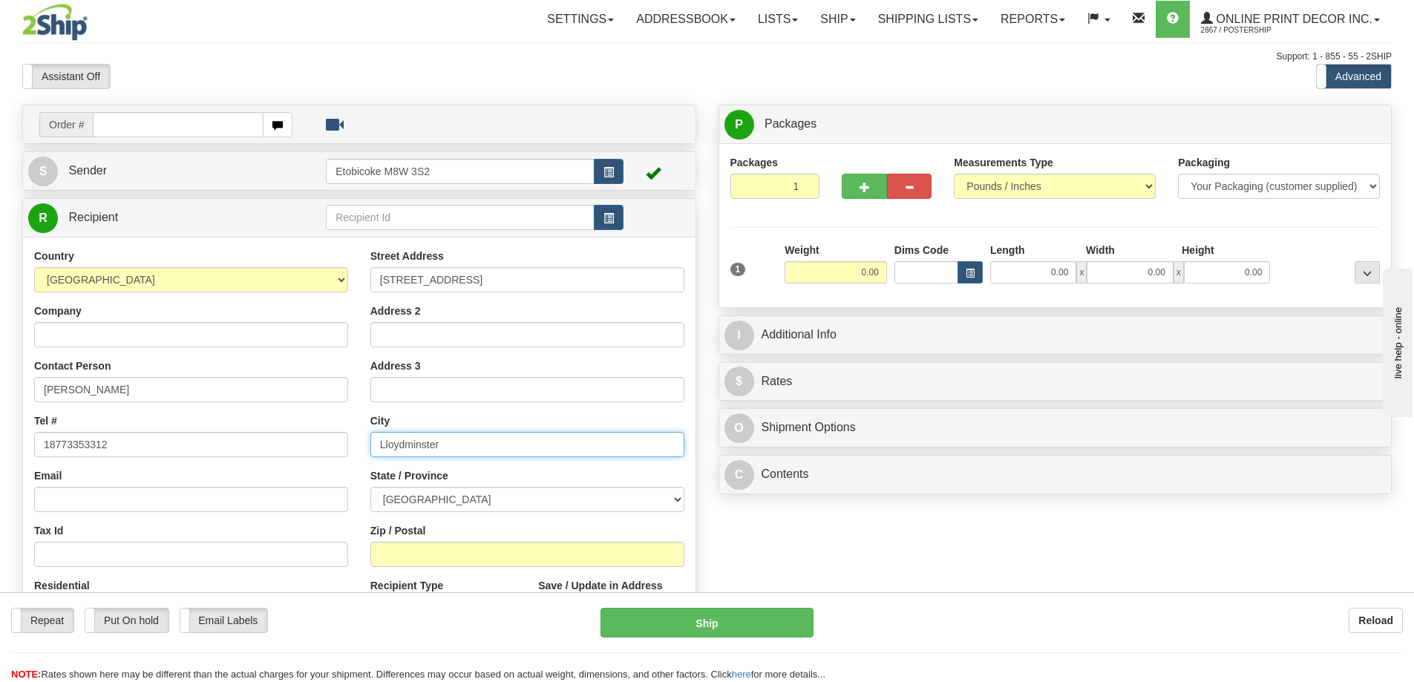
type input "Lloydminster"
click at [413, 556] on input "Zip / Postal" at bounding box center [527, 554] width 314 height 25
type input "T9V 2Y7"
click at [880, 271] on input "0.00" at bounding box center [836, 272] width 102 height 22
type input "LLOYDMINSTER"
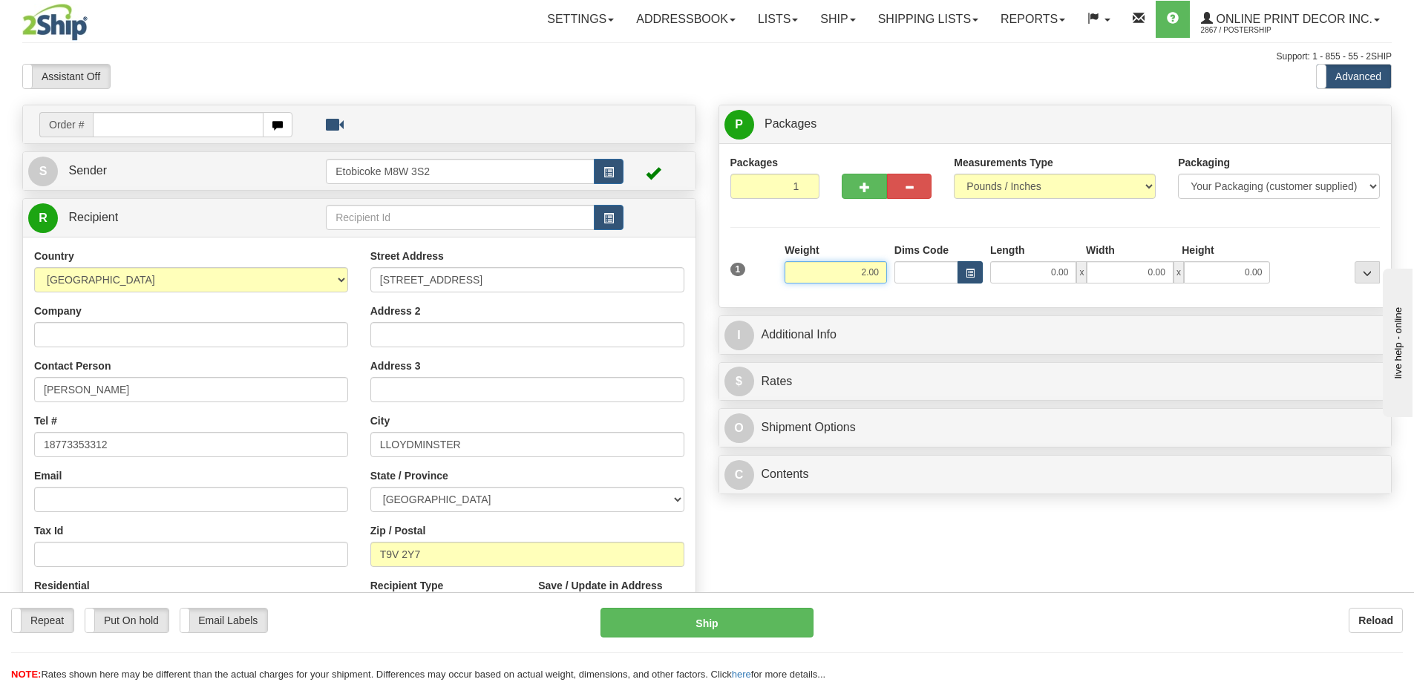
type input "2.00"
click at [963, 263] on button "button" at bounding box center [969, 272] width 25 height 22
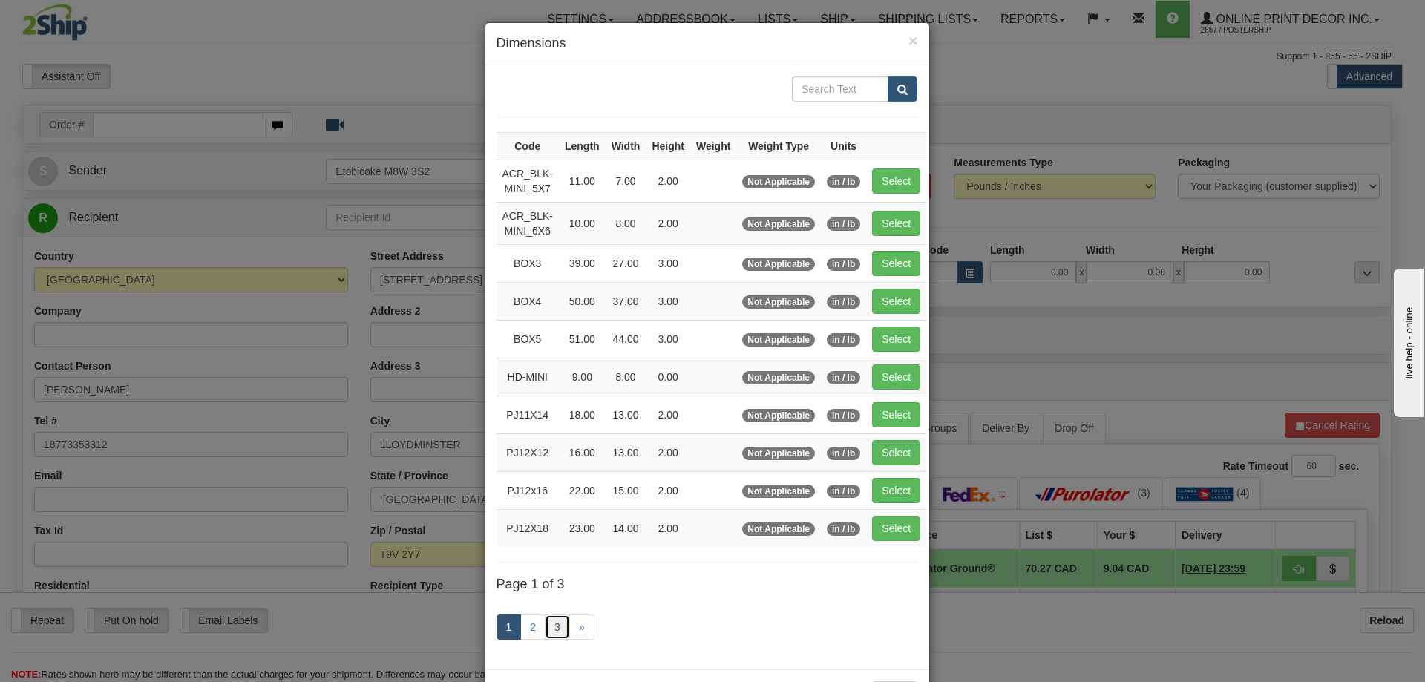
click at [546, 625] on link "3" at bounding box center [557, 627] width 25 height 25
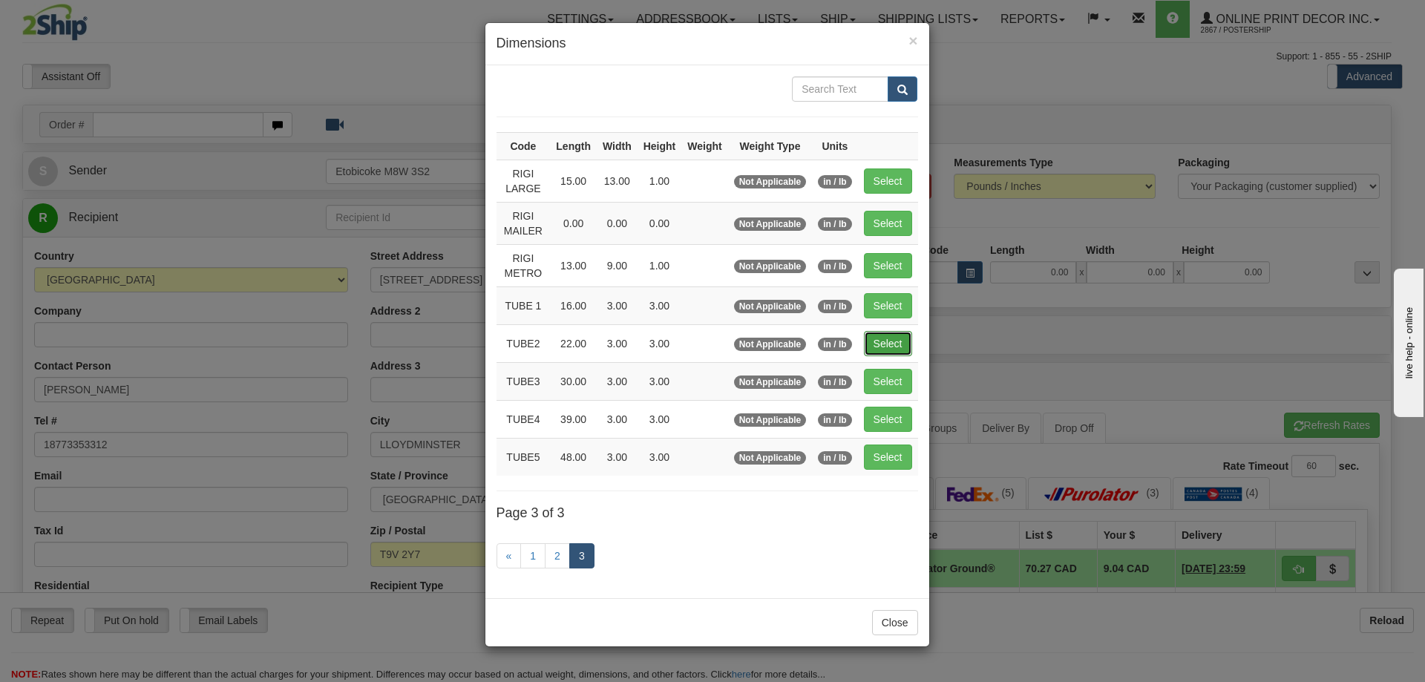
click at [878, 338] on button "Select" at bounding box center [888, 343] width 48 height 25
type input "TUBE2"
type input "22.00"
type input "3.00"
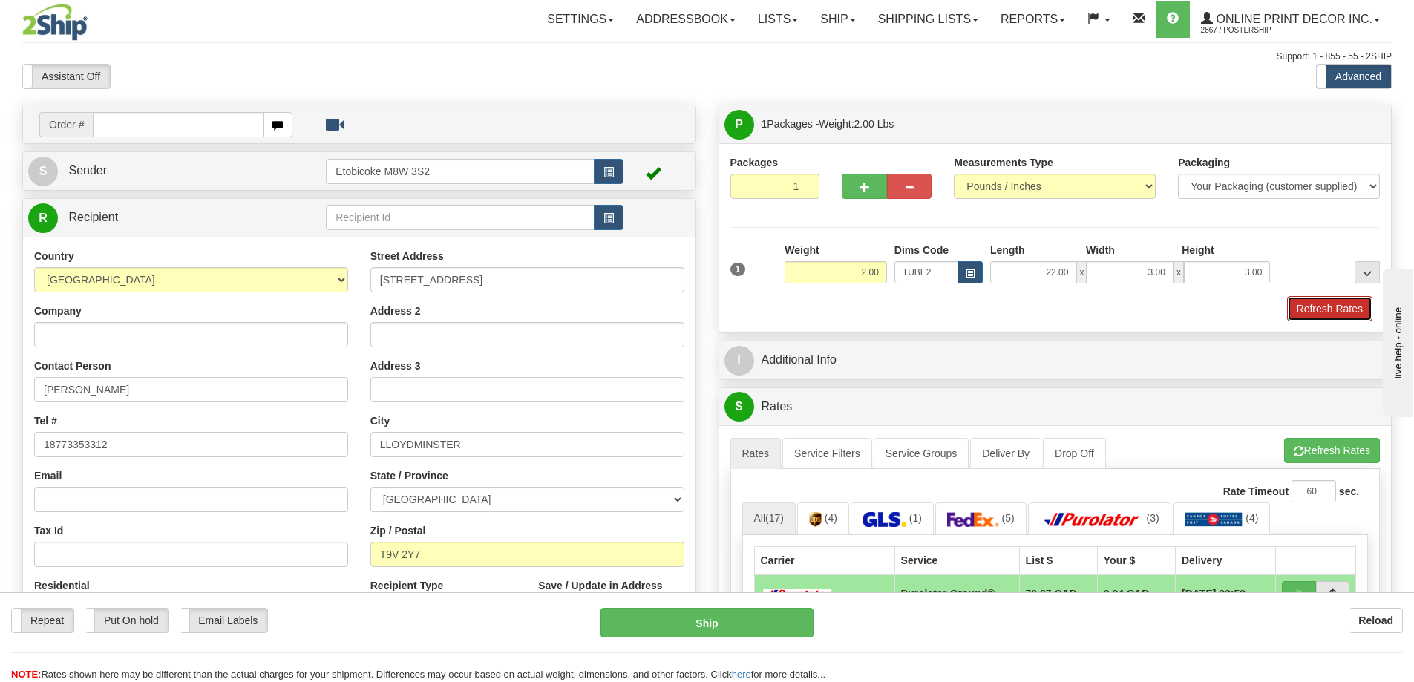
click at [1320, 310] on button "Refresh Rates" at bounding box center [1329, 308] width 85 height 25
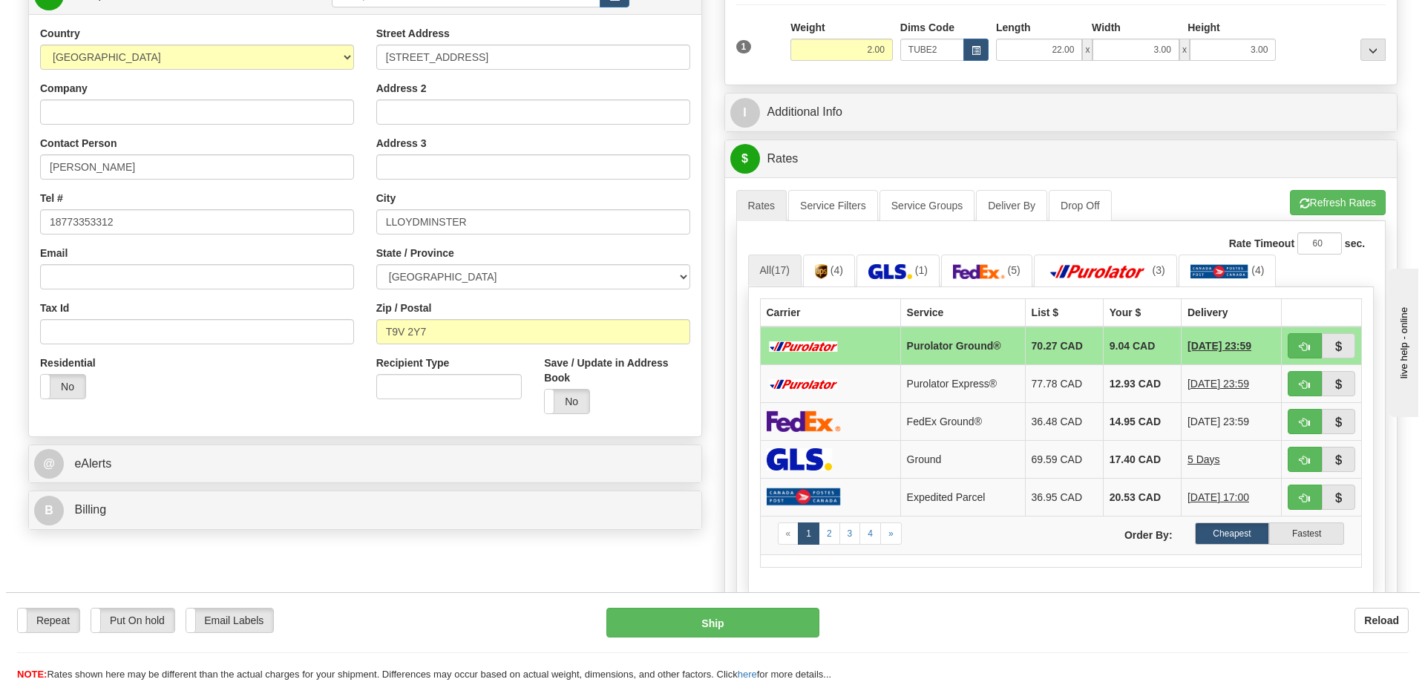
scroll to position [297, 0]
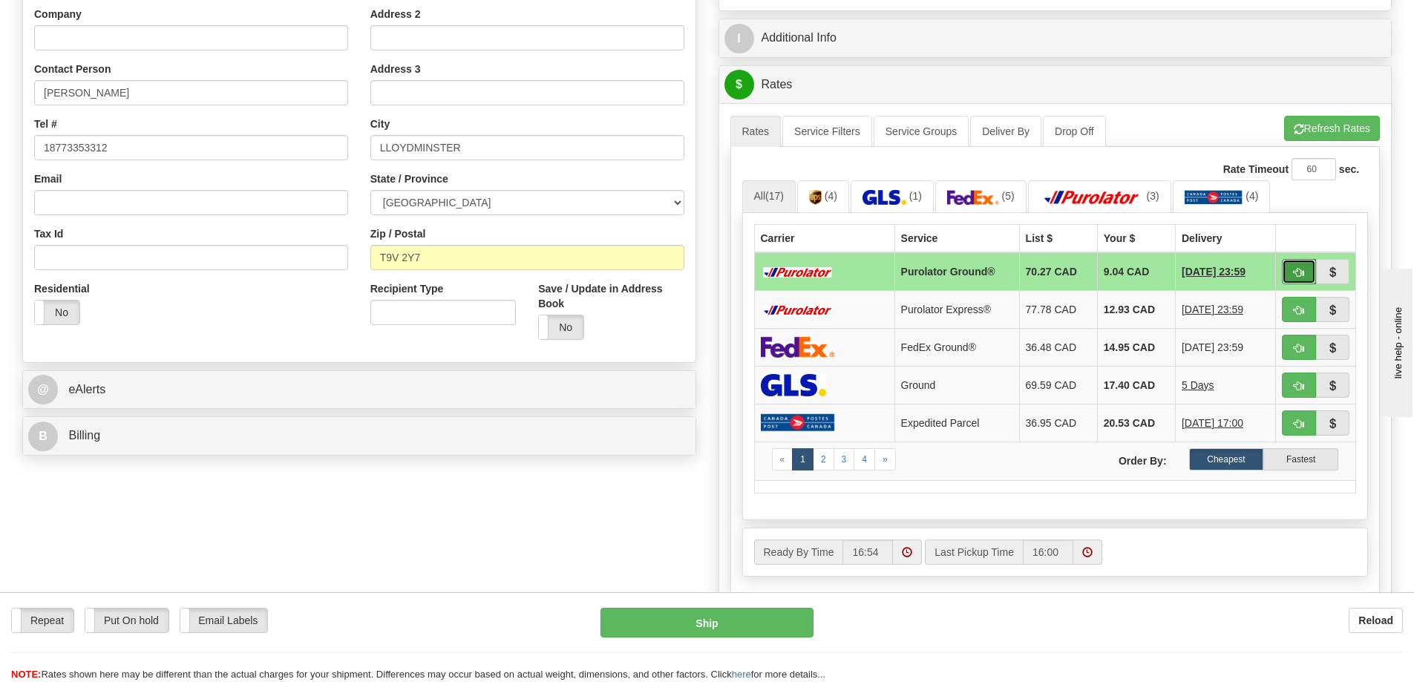
click at [1295, 268] on button "button" at bounding box center [1299, 271] width 34 height 25
type input "260"
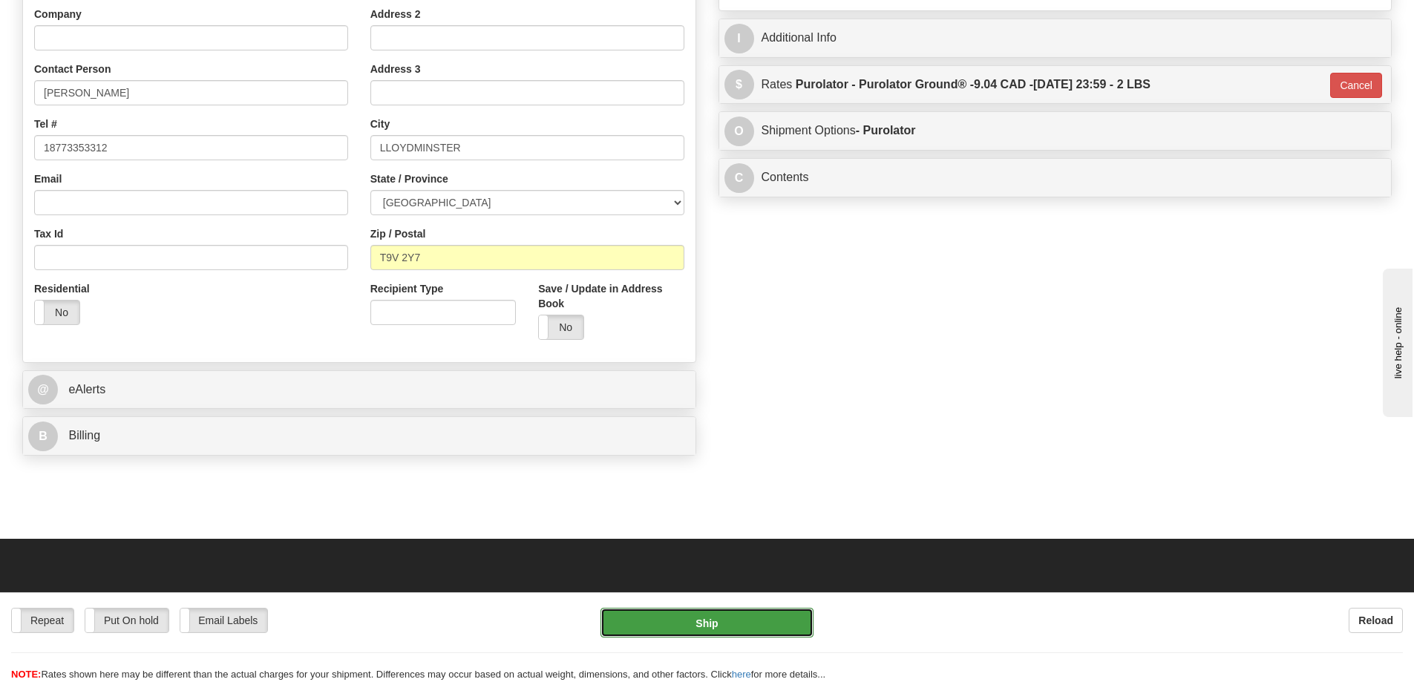
click at [756, 616] on button "Ship" at bounding box center [706, 623] width 213 height 30
